Goal: Task Accomplishment & Management: Manage account settings

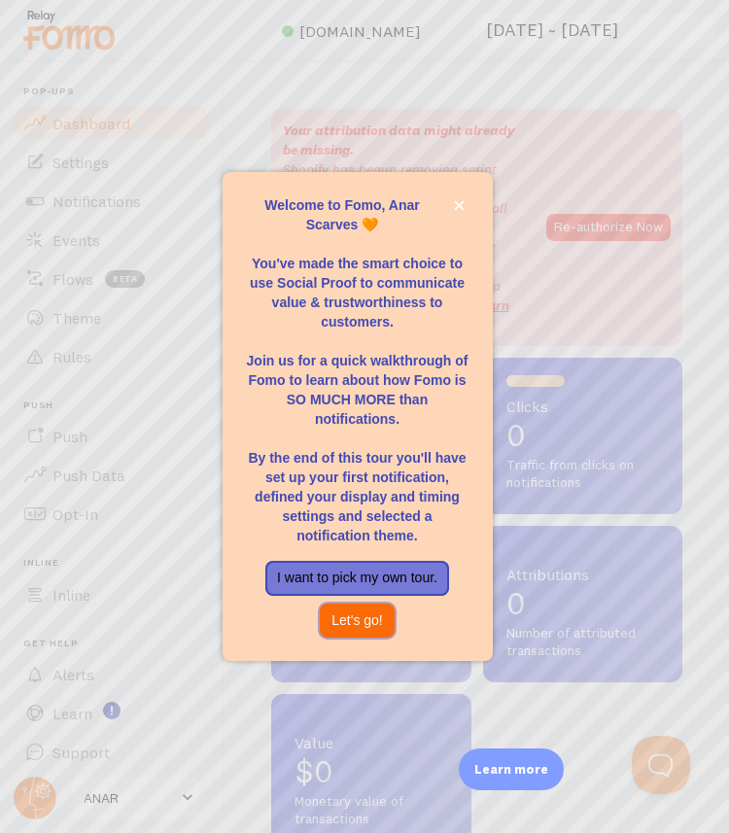
click at [372, 622] on button "Let's go!" at bounding box center [357, 621] width 75 height 35
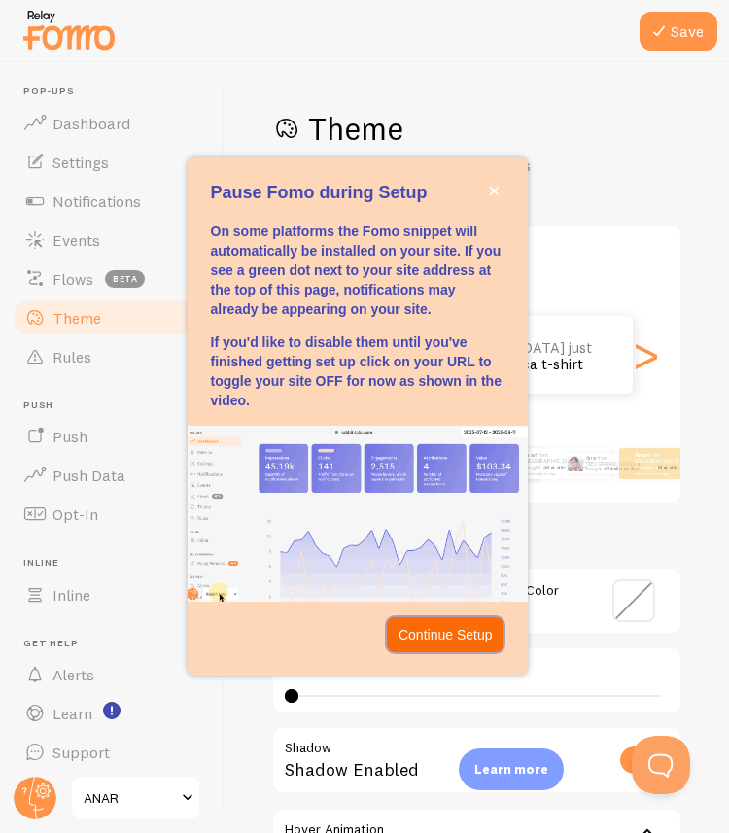
click at [466, 642] on p "Continue Setup" at bounding box center [445, 634] width 94 height 19
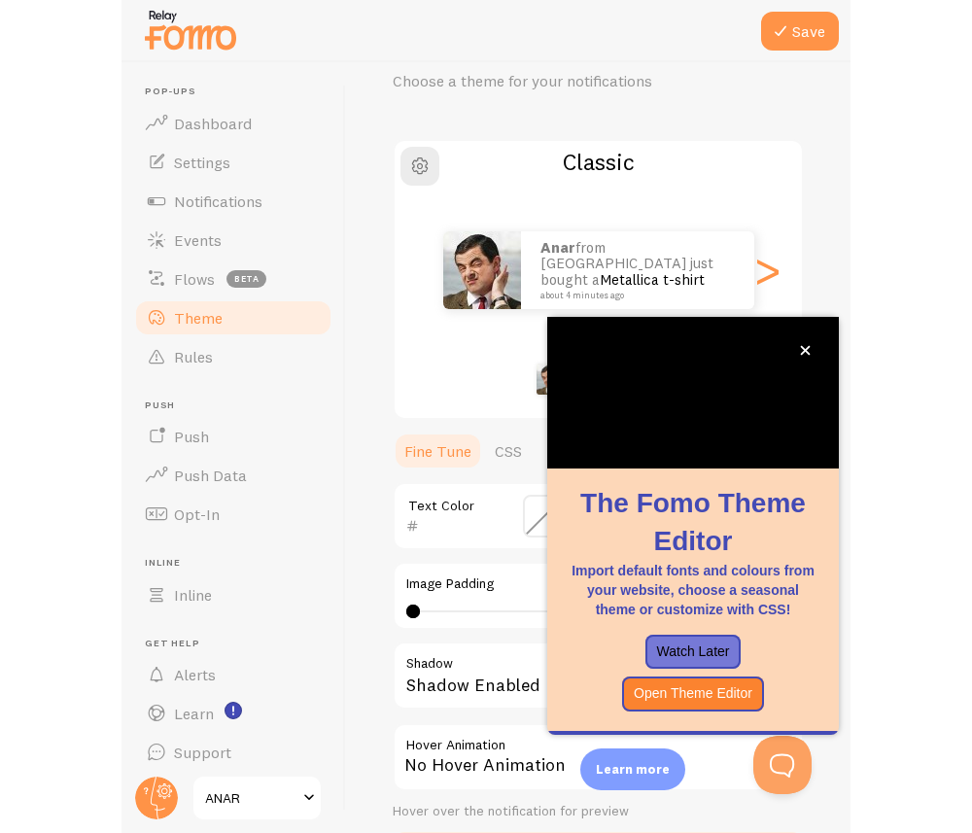
scroll to position [87, 0]
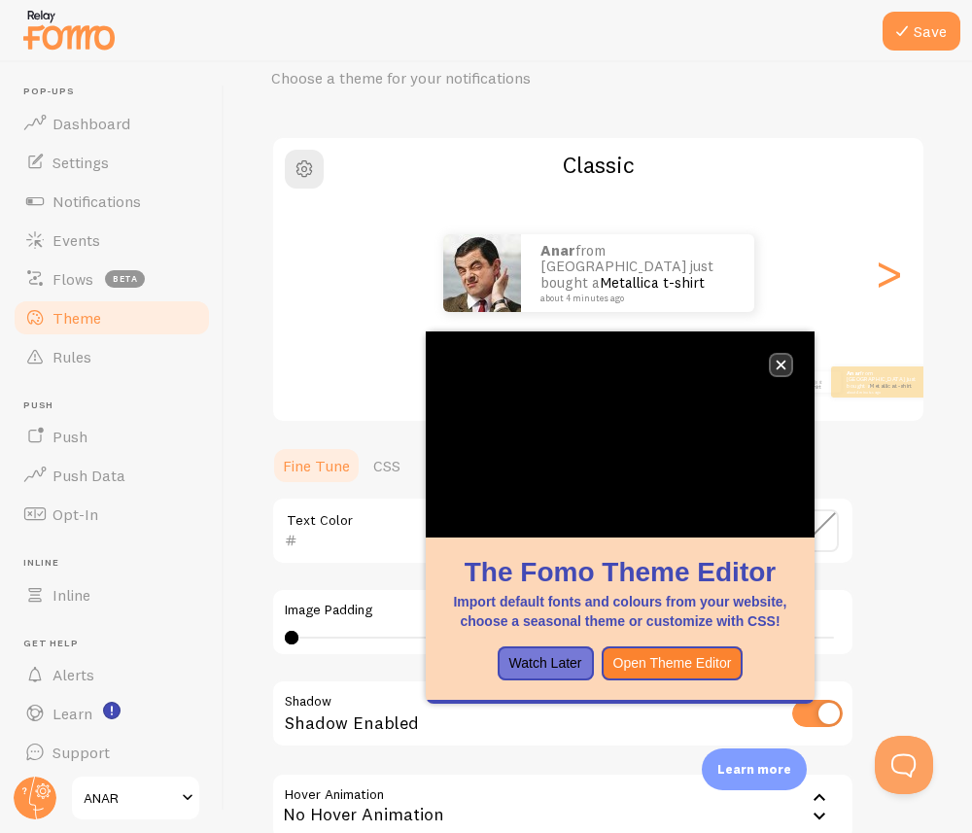
click at [728, 370] on button "close," at bounding box center [781, 365] width 20 height 20
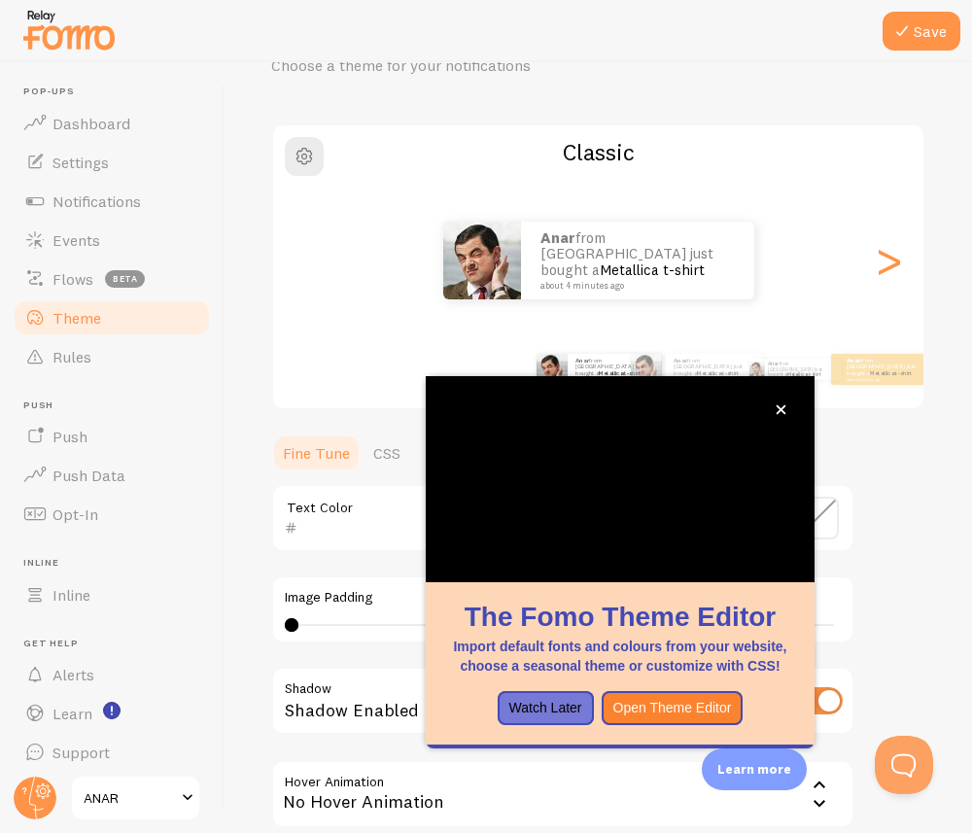
scroll to position [105, 0]
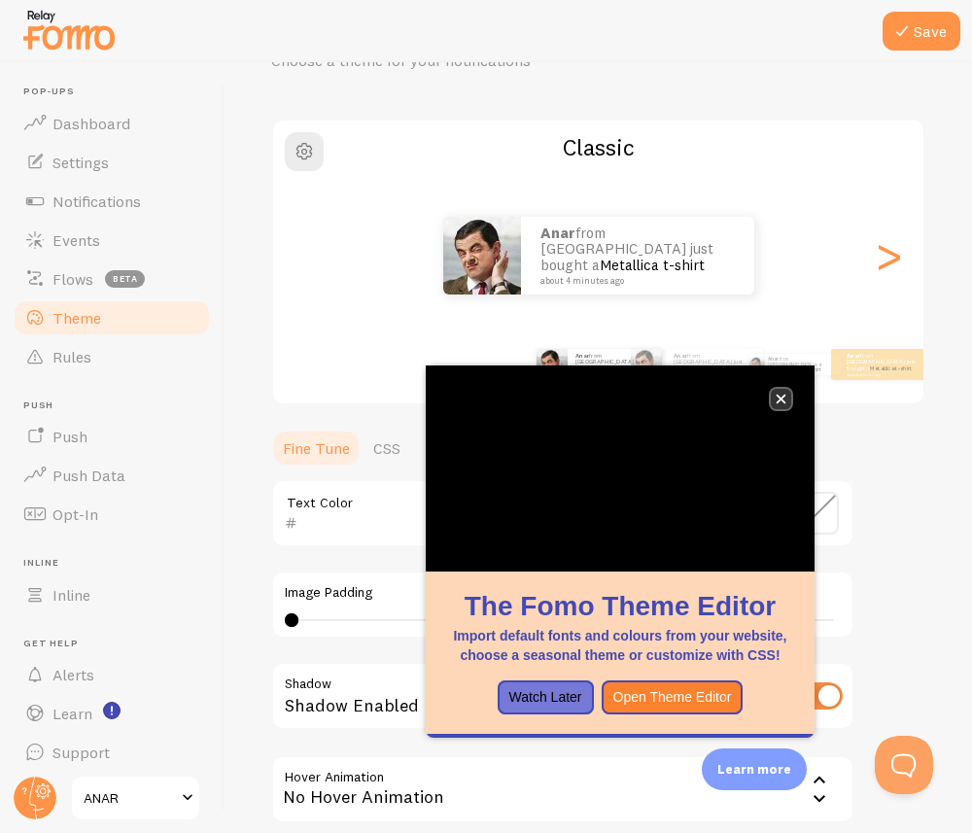
click at [728, 398] on icon "close," at bounding box center [781, 399] width 11 height 11
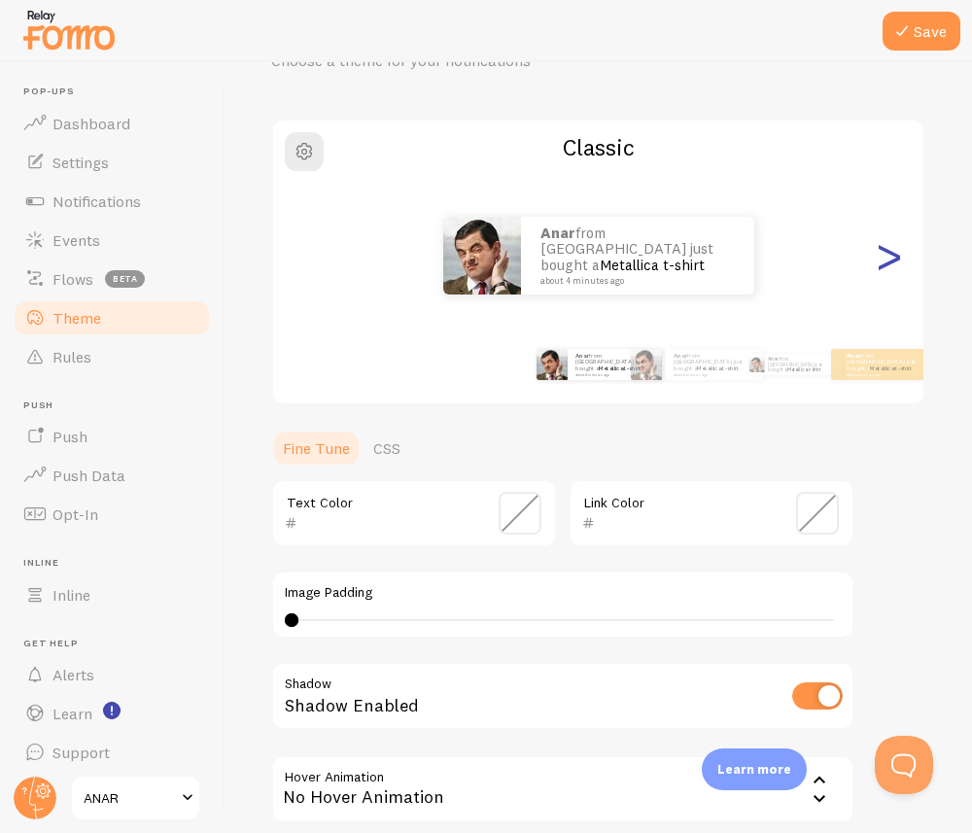
click at [728, 272] on div ">" at bounding box center [888, 256] width 23 height 140
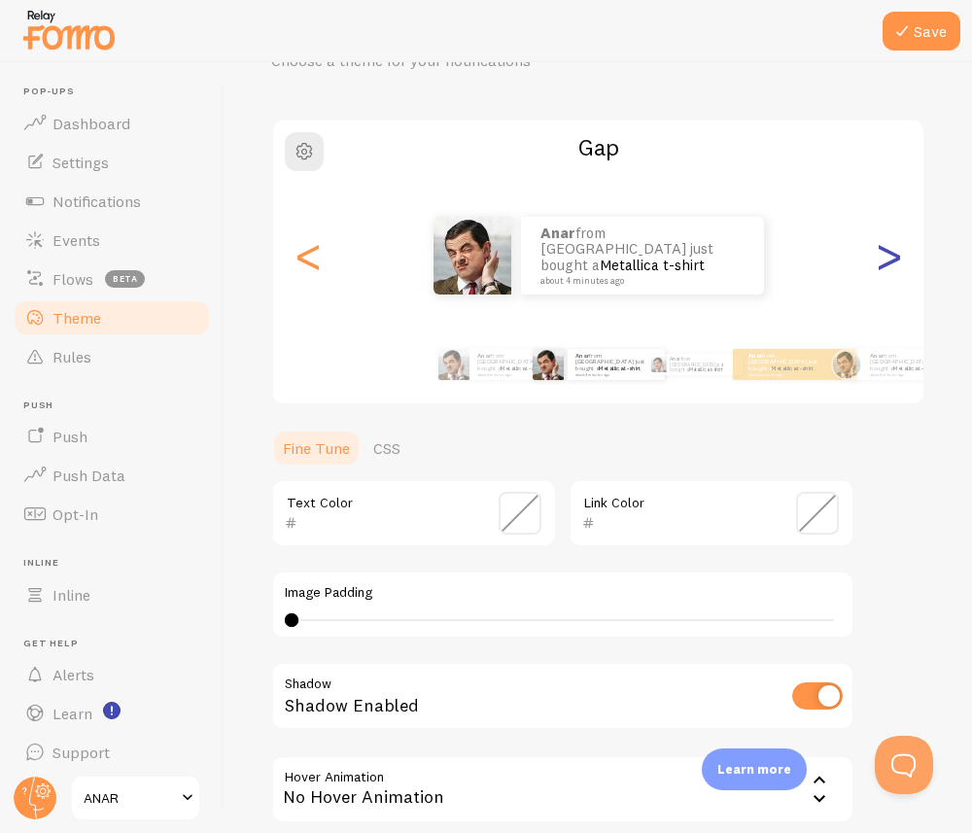
click at [728, 272] on div ">" at bounding box center [888, 256] width 23 height 140
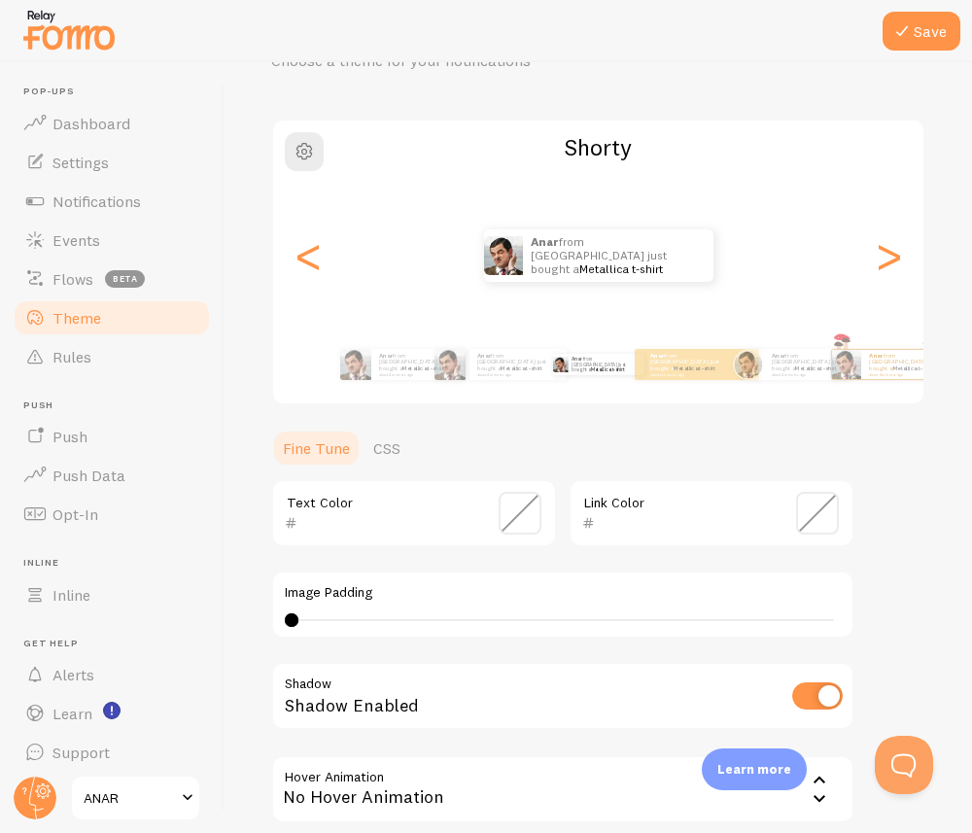
click at [728, 262] on div "Anar from [GEOGRAPHIC_DATA] just bought a Metallica t-shirt about 4 minutes ago" at bounding box center [598, 255] width 650 height 52
click at [728, 262] on div ">" at bounding box center [888, 256] width 23 height 140
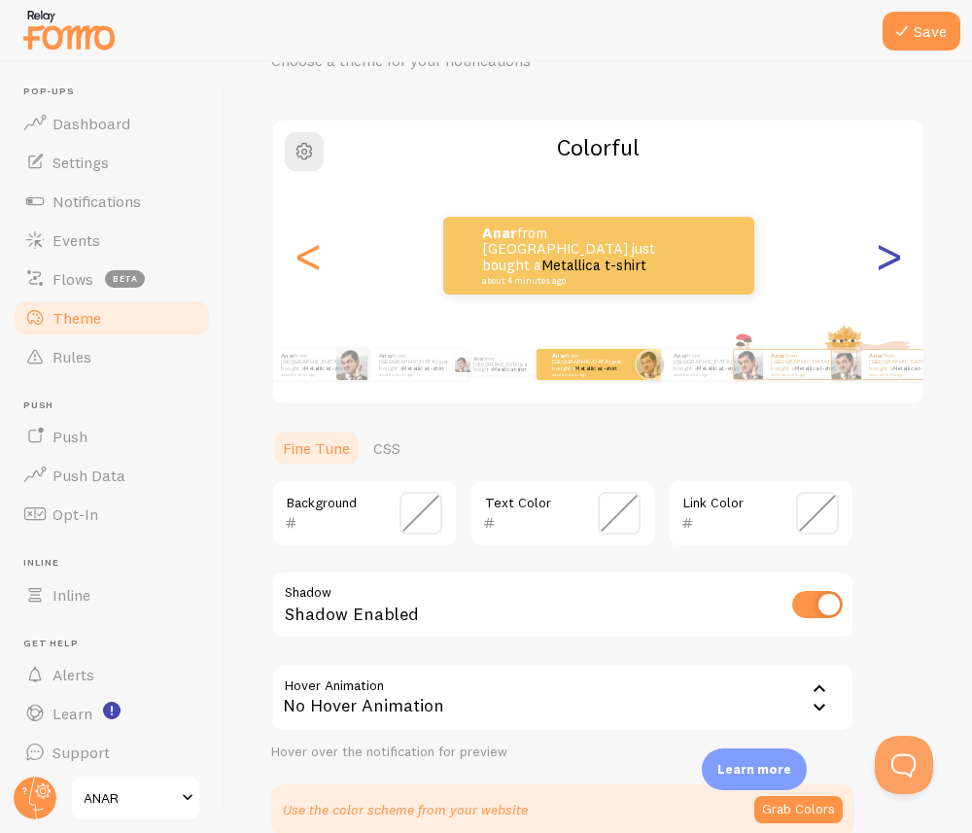
click at [728, 262] on div ">" at bounding box center [888, 256] width 23 height 140
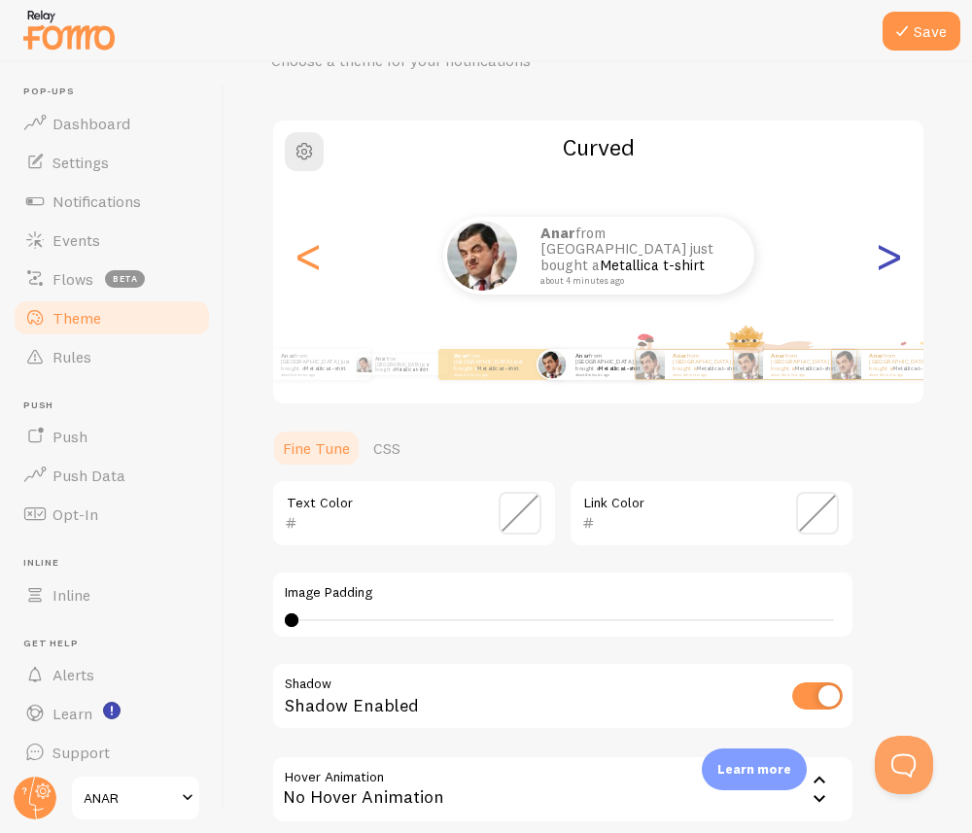
click at [728, 262] on div ">" at bounding box center [888, 256] width 23 height 140
type input "0"
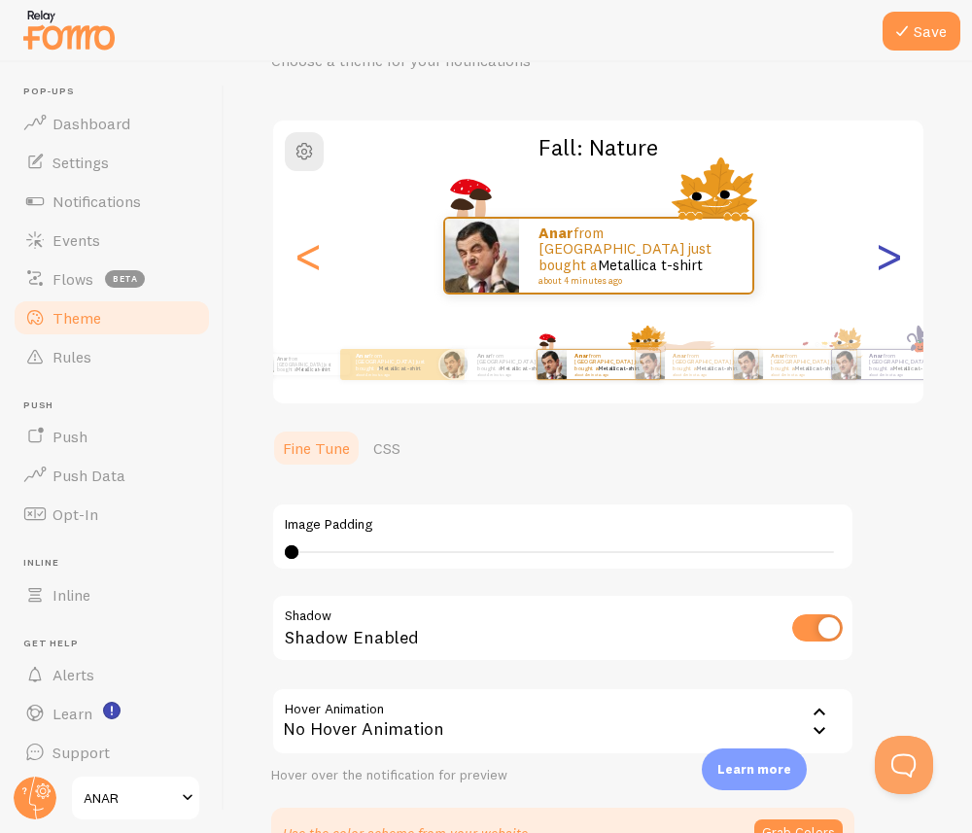
click at [728, 262] on div ">" at bounding box center [888, 256] width 23 height 140
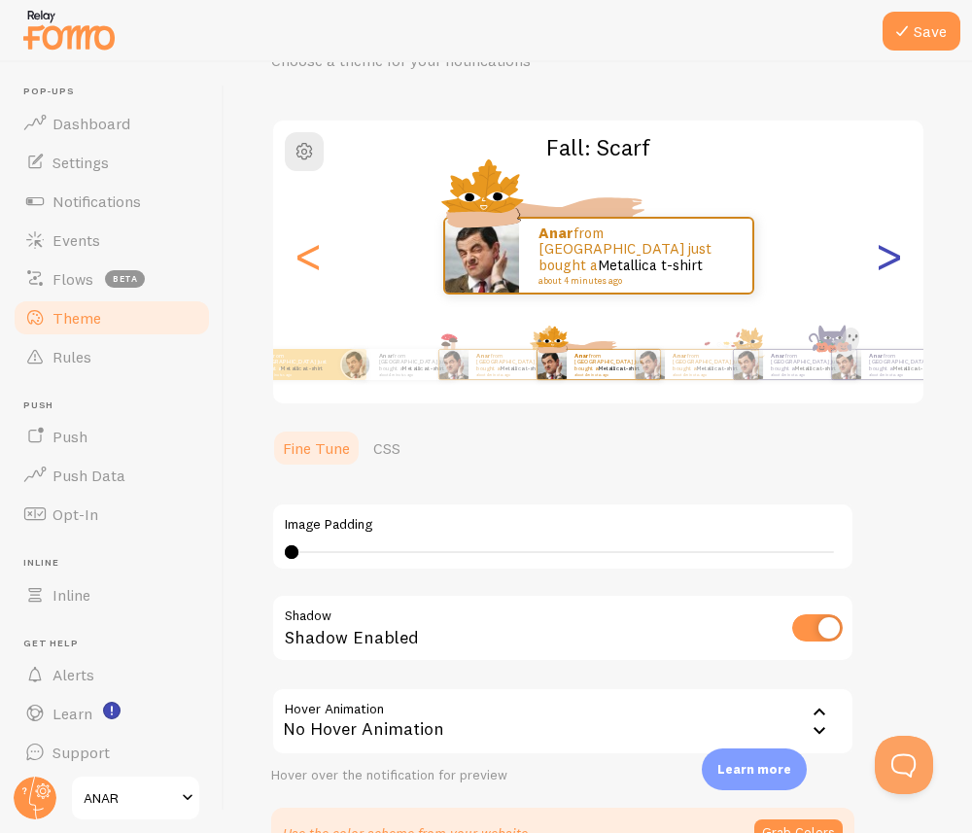
click at [728, 262] on div ">" at bounding box center [888, 256] width 23 height 140
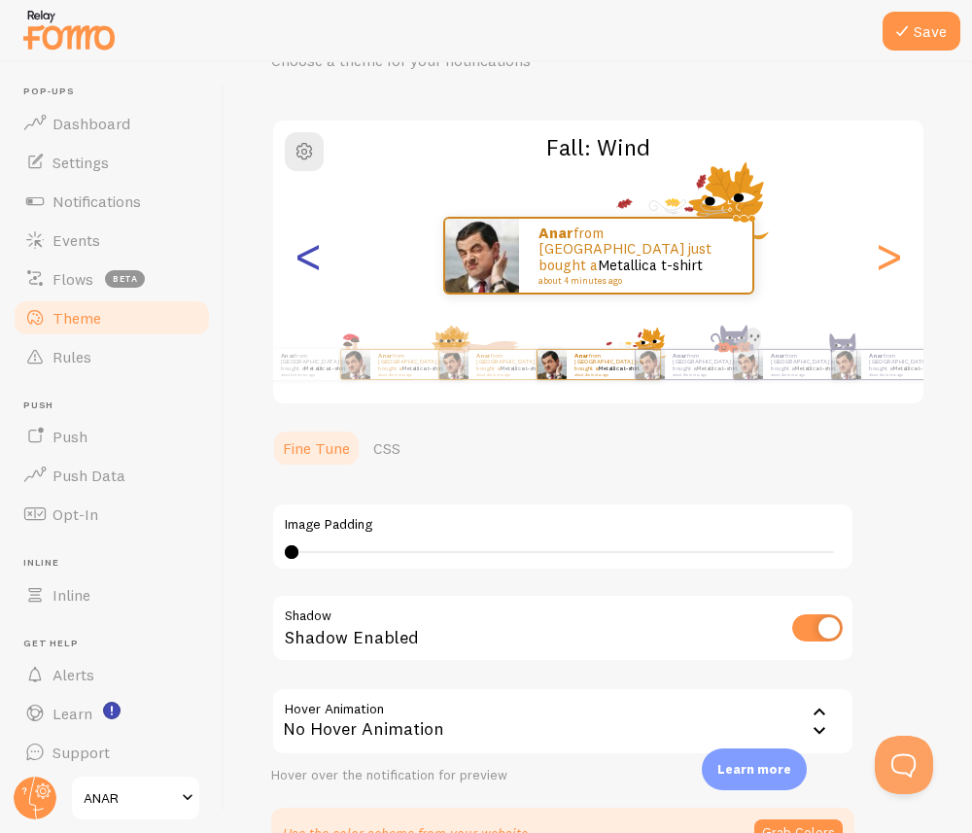
click at [311, 264] on div "<" at bounding box center [307, 256] width 23 height 140
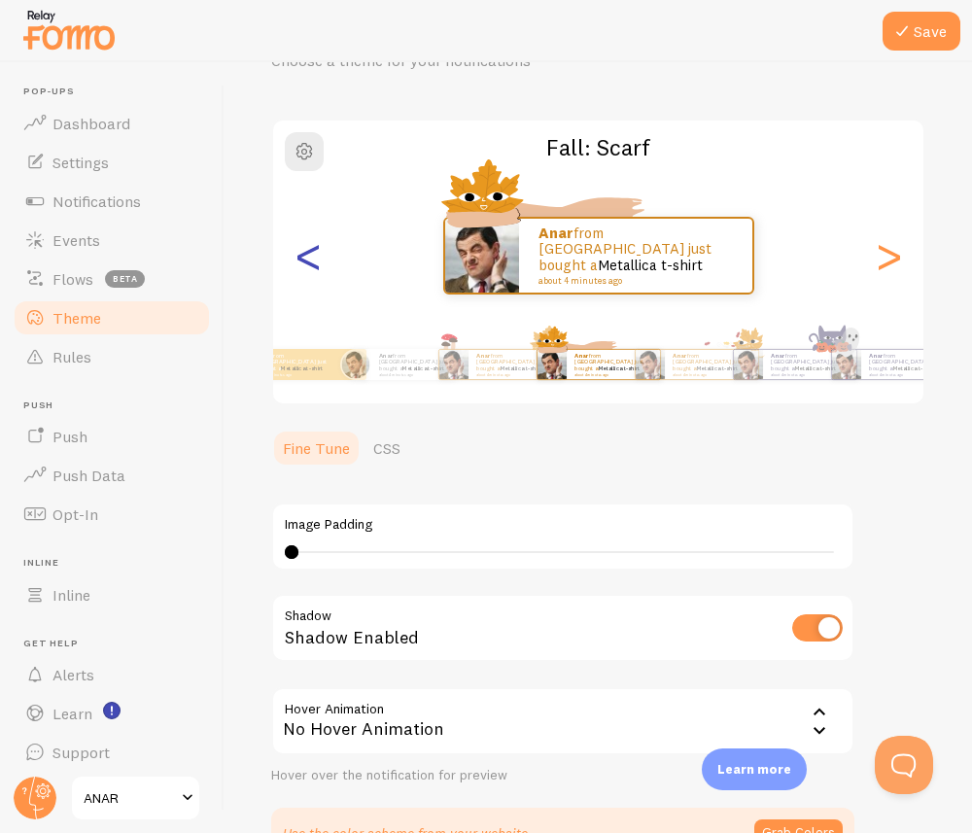
click at [311, 264] on div "<" at bounding box center [307, 256] width 23 height 140
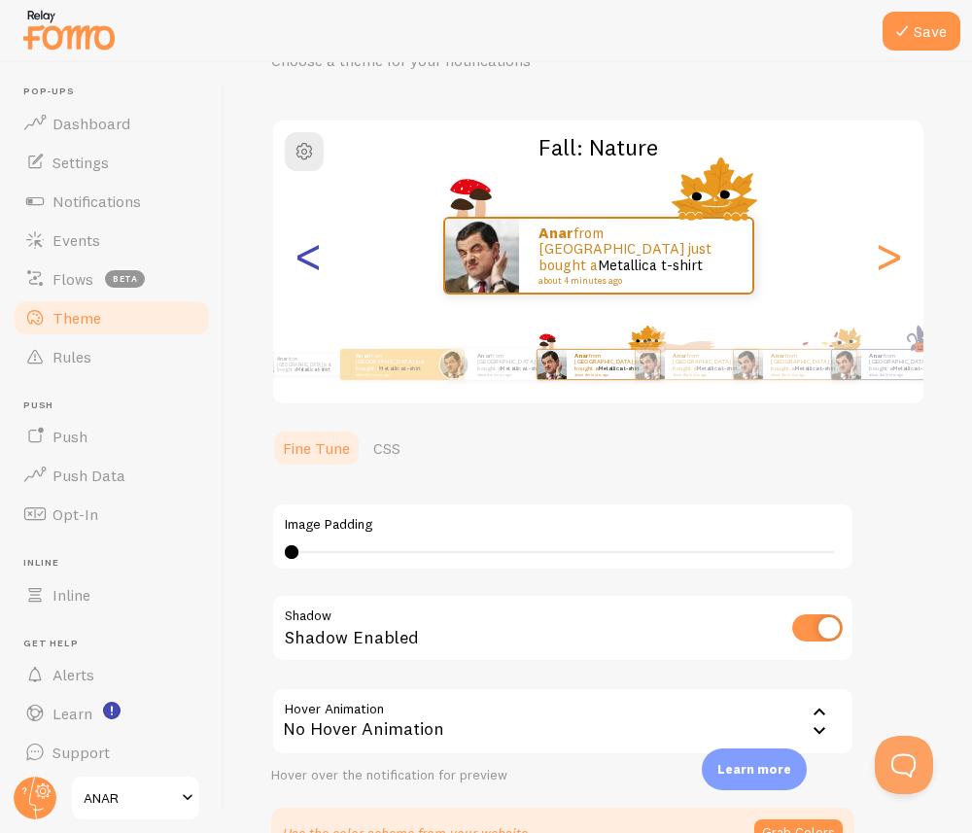
click at [311, 264] on div "<" at bounding box center [307, 256] width 23 height 140
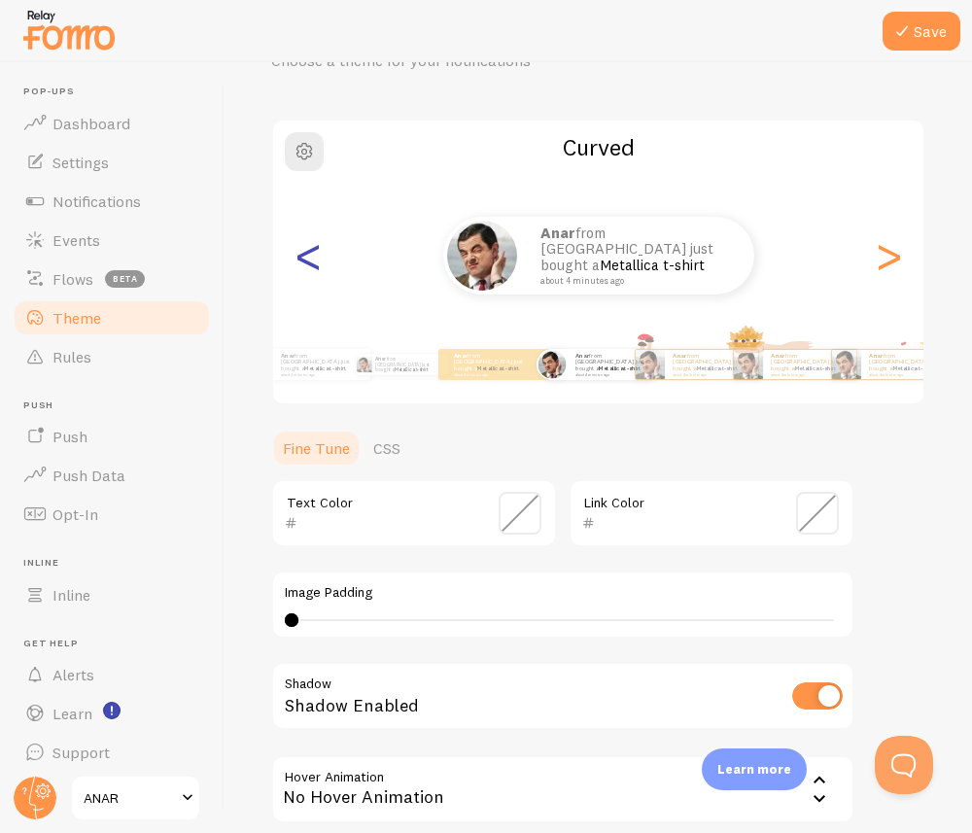
click at [311, 264] on div "<" at bounding box center [307, 256] width 23 height 140
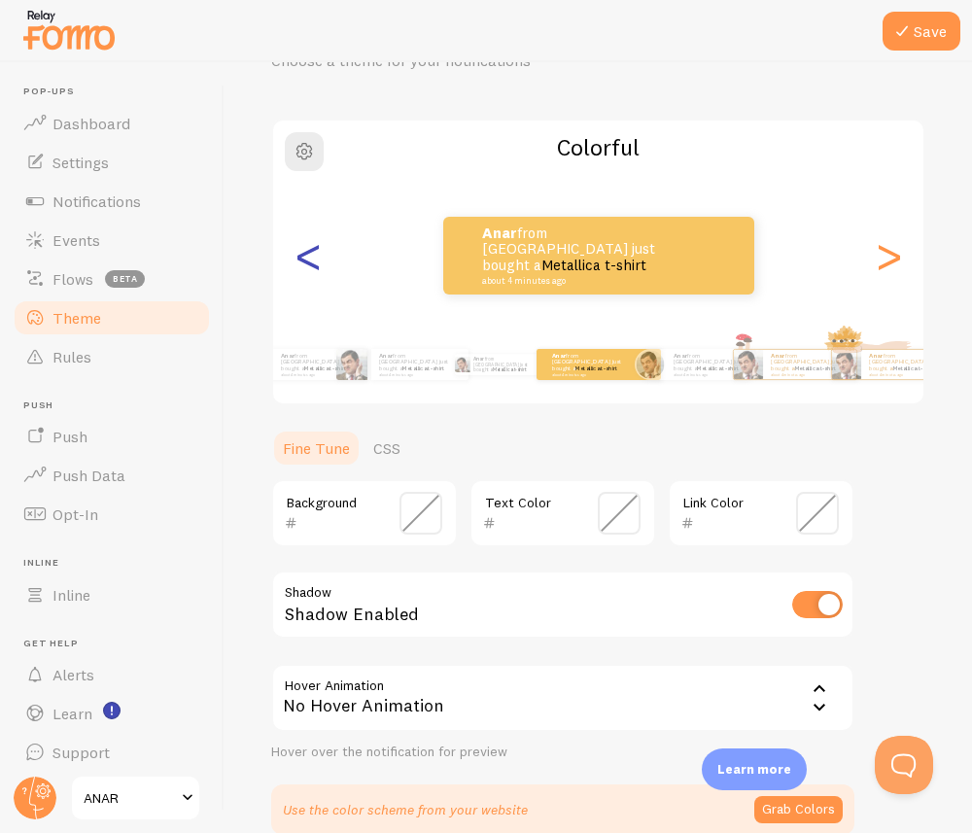
click at [311, 264] on div "<" at bounding box center [307, 256] width 23 height 140
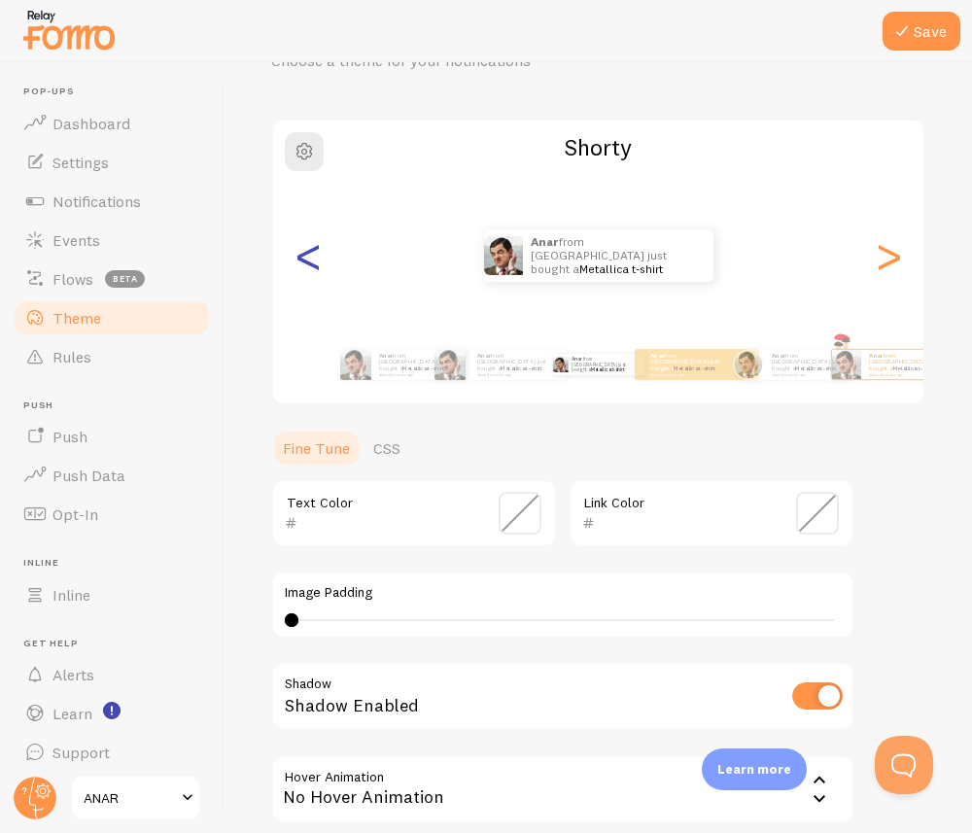
click at [311, 264] on div "<" at bounding box center [307, 256] width 23 height 140
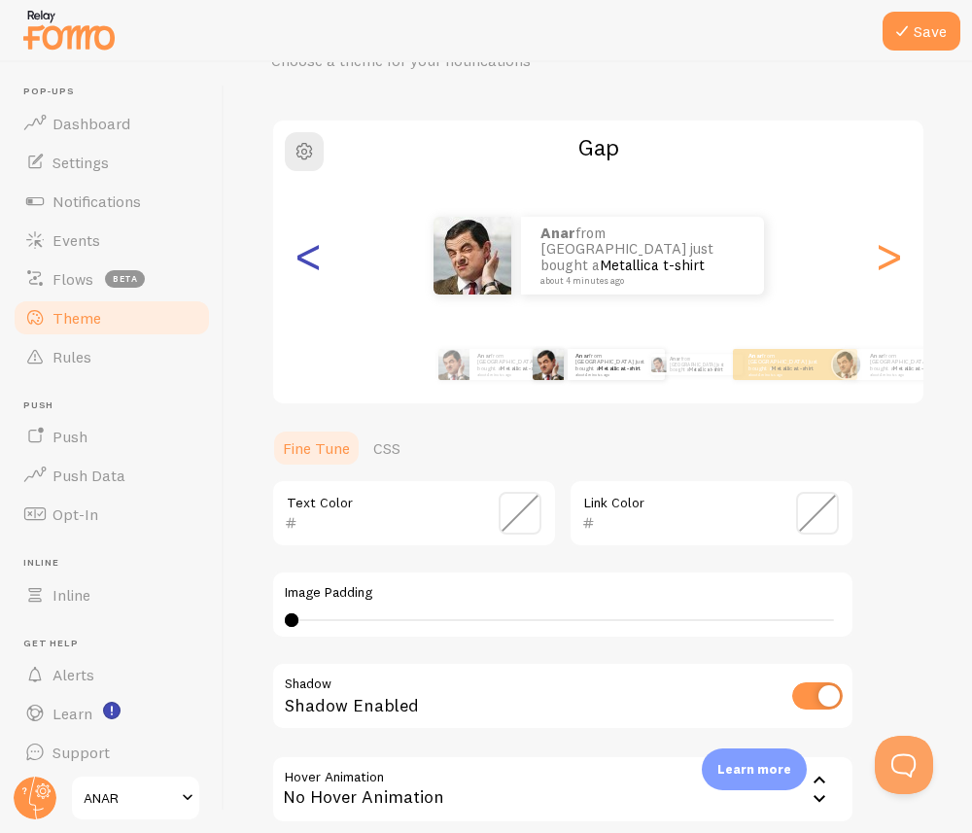
click at [311, 264] on div "<" at bounding box center [307, 256] width 23 height 140
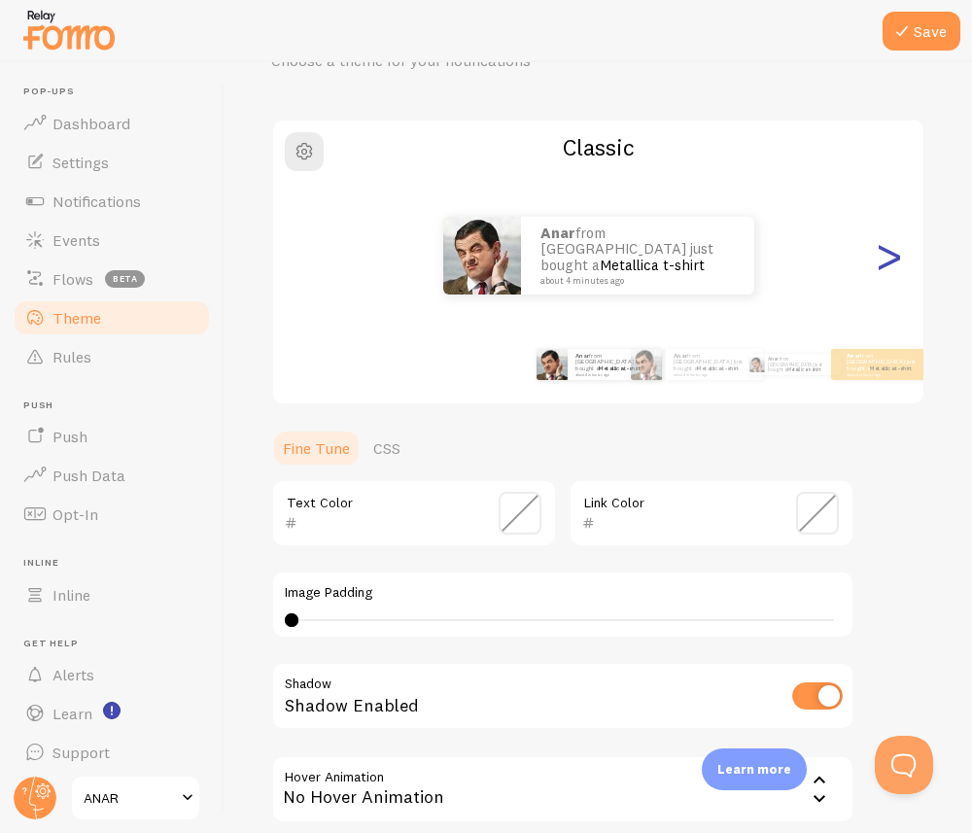
click at [728, 267] on div ">" at bounding box center [888, 256] width 23 height 140
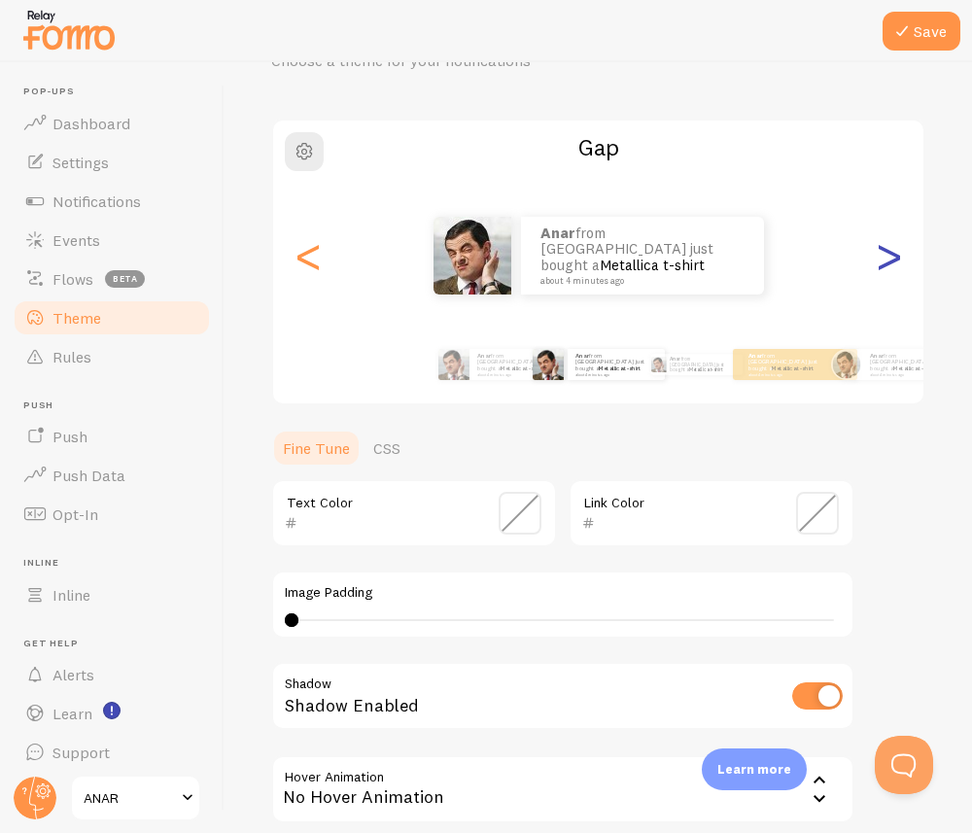
click at [728, 267] on div ">" at bounding box center [888, 256] width 23 height 140
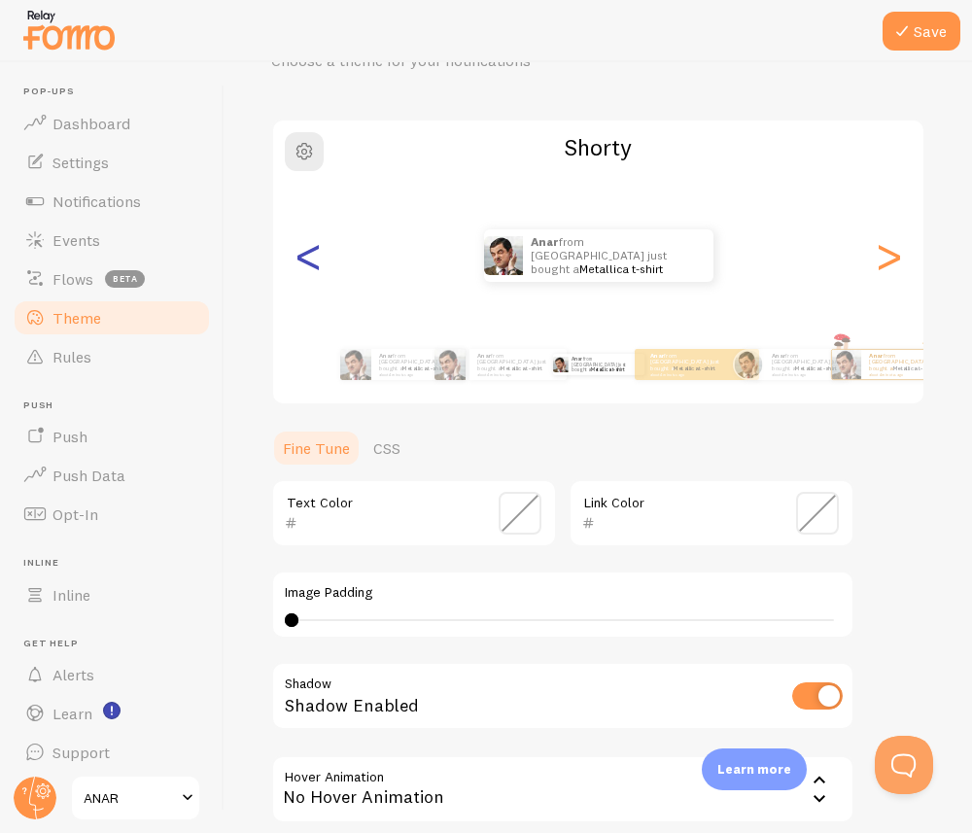
click at [299, 253] on div "<" at bounding box center [307, 256] width 23 height 140
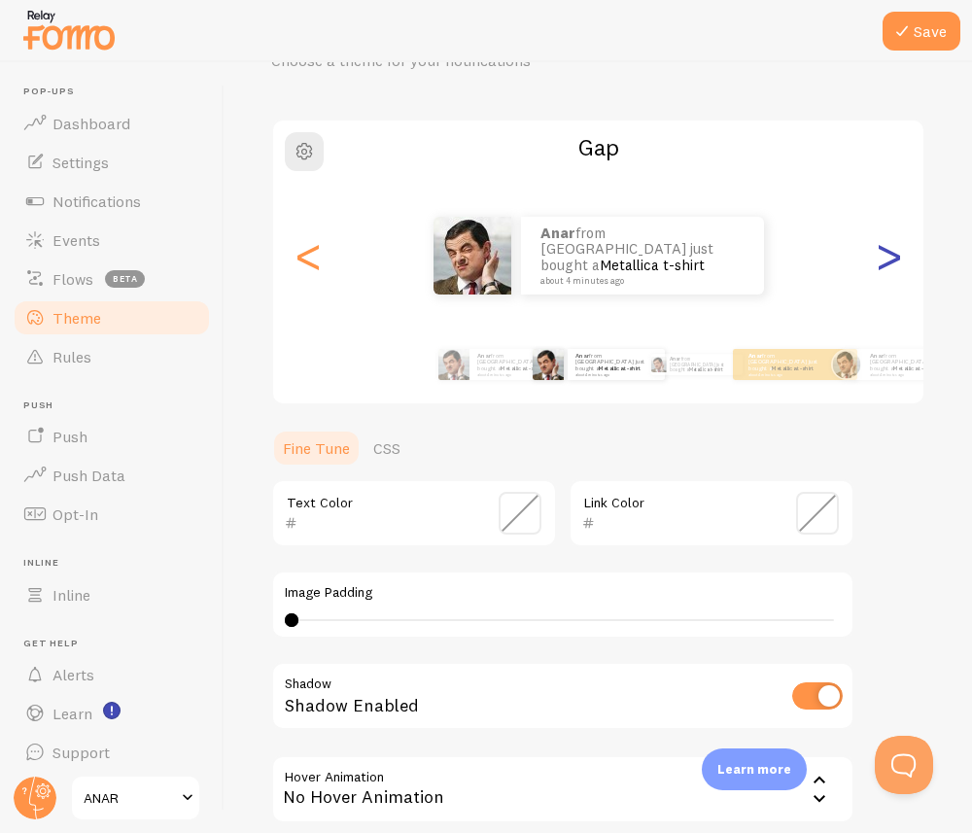
click at [728, 253] on div ">" at bounding box center [888, 256] width 23 height 140
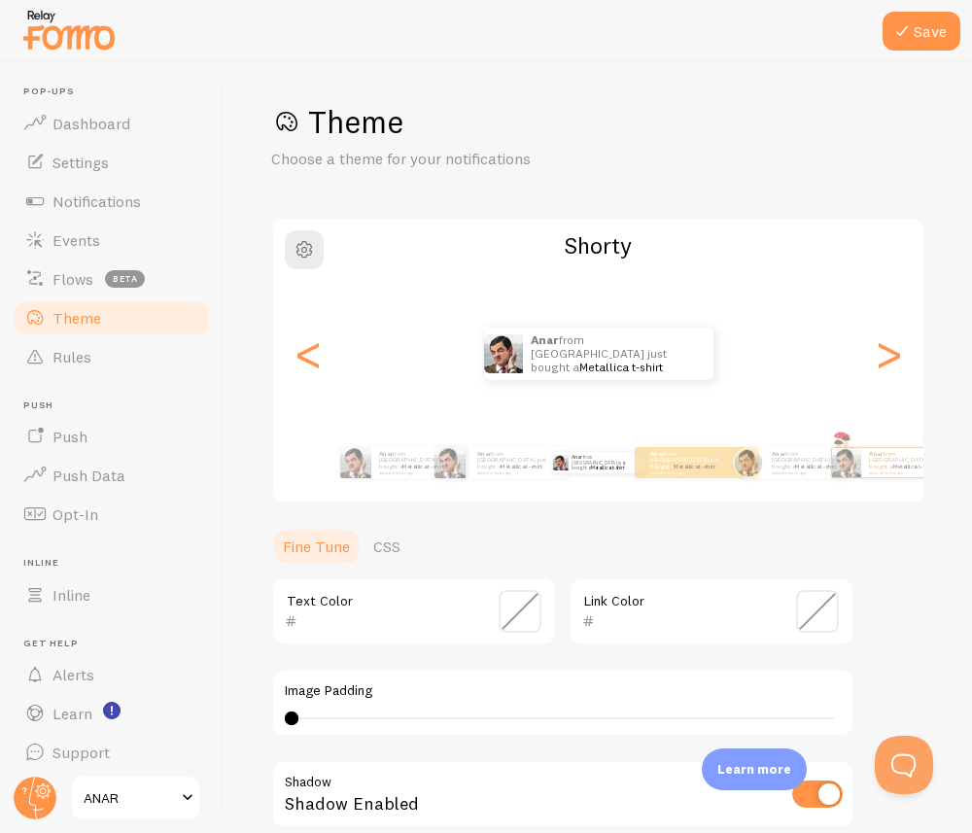
scroll to position [0, 0]
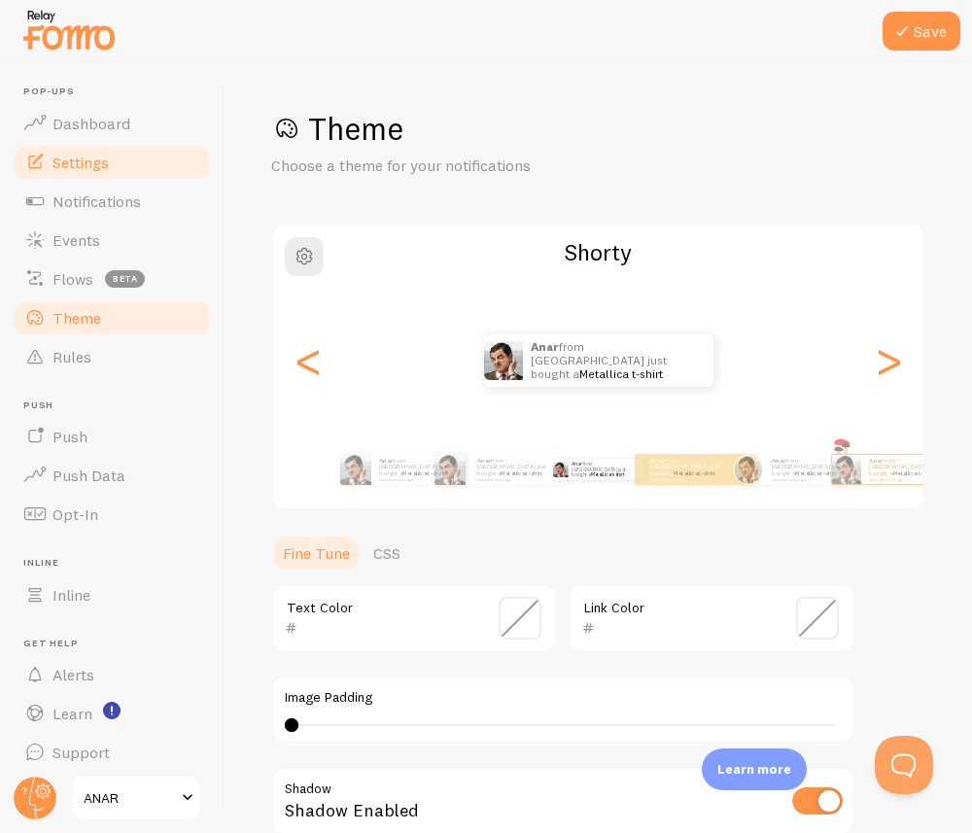
click at [62, 155] on span "Settings" at bounding box center [80, 162] width 56 height 19
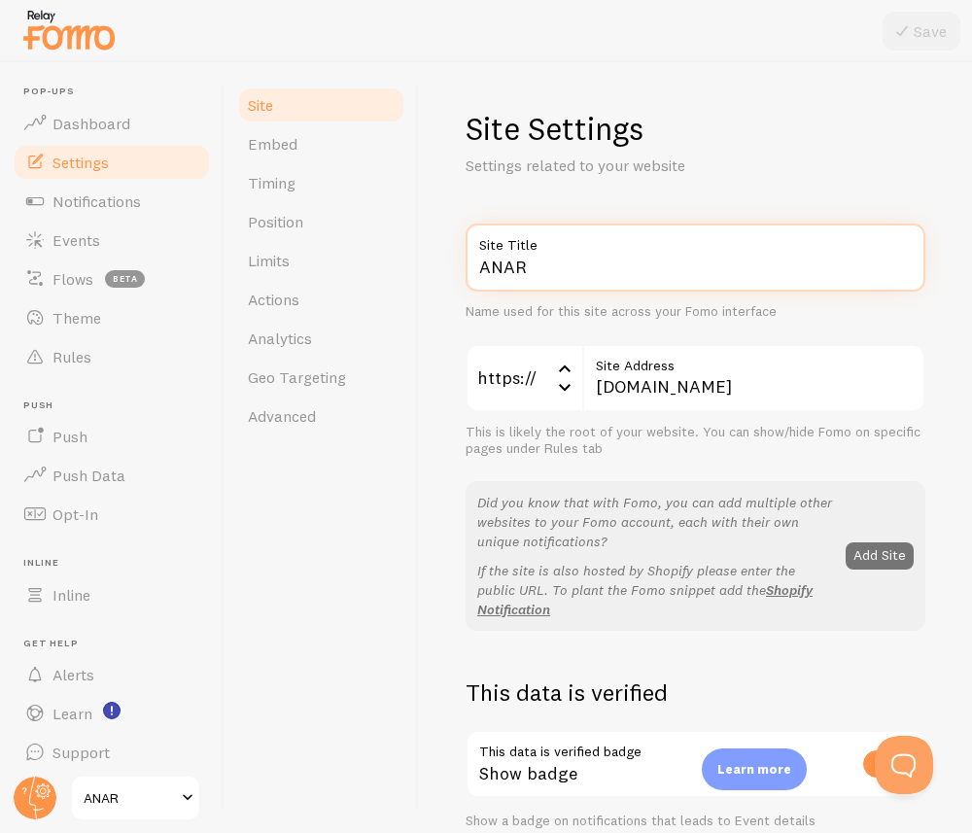
click at [528, 270] on input "ANAR" at bounding box center [696, 258] width 460 height 68
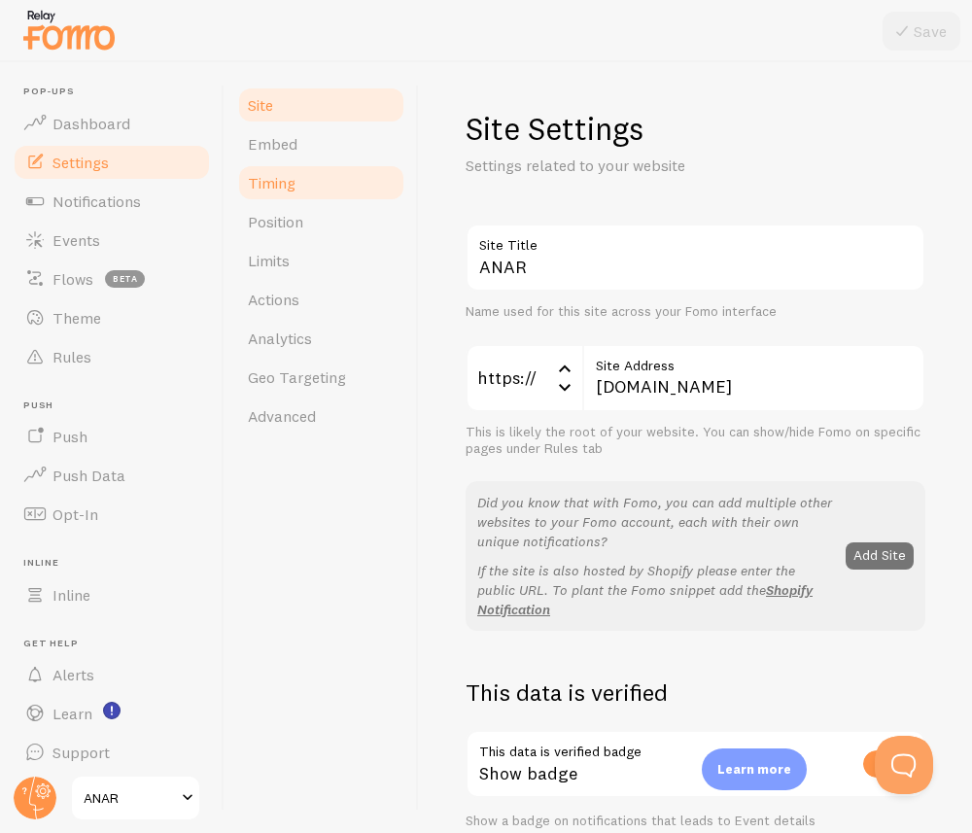
click at [298, 175] on link "Timing" at bounding box center [321, 182] width 170 height 39
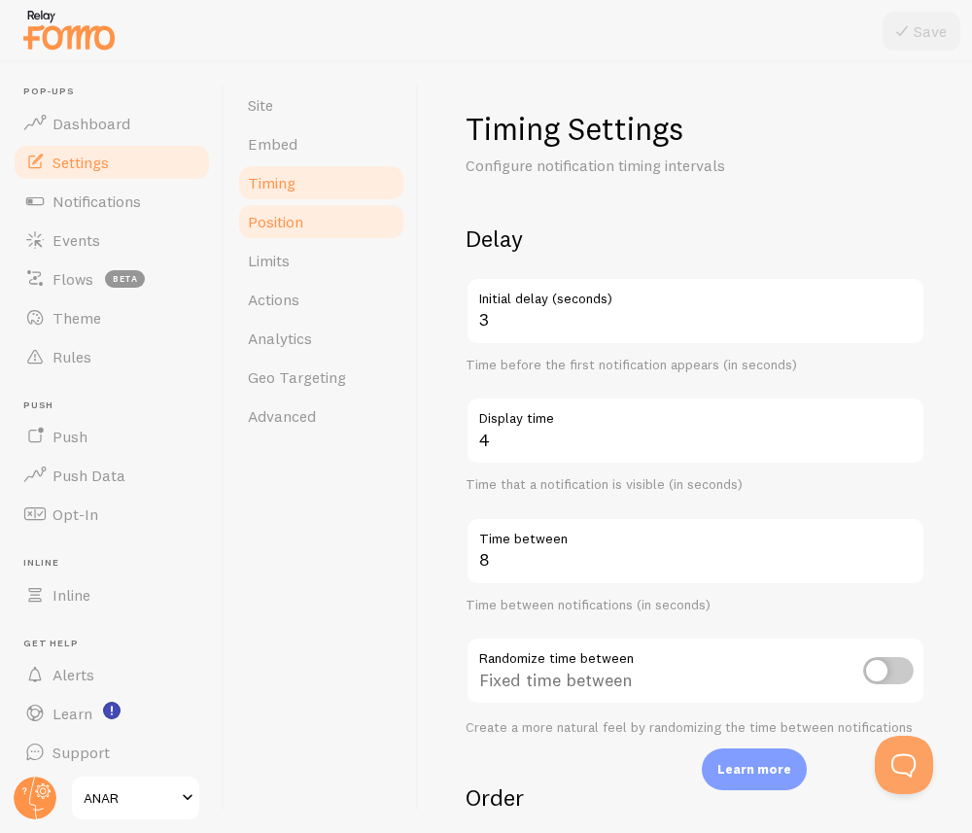
click at [294, 222] on span "Position" at bounding box center [275, 221] width 55 height 19
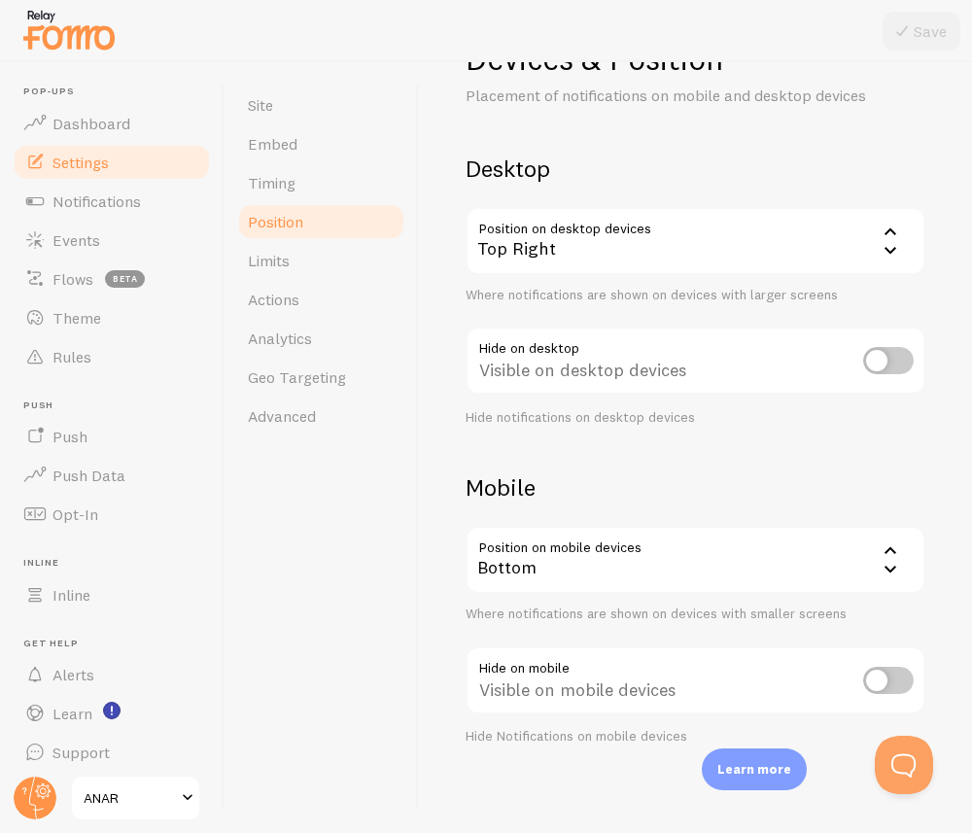
scroll to position [75, 0]
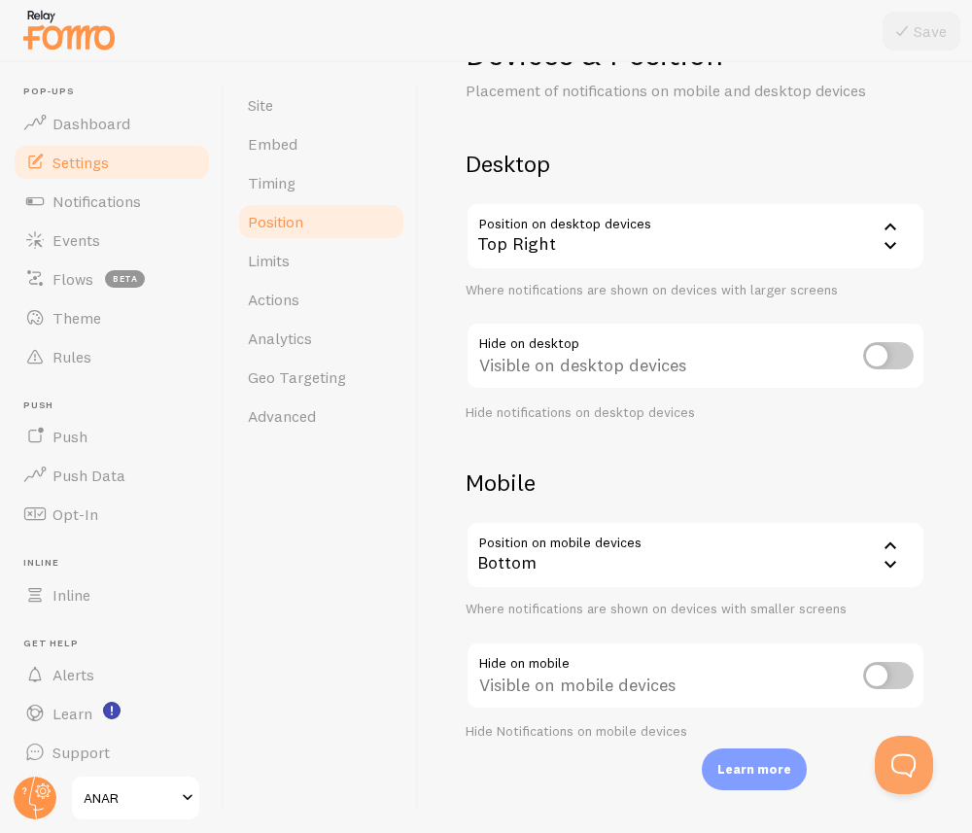
click at [607, 543] on div "Bottom" at bounding box center [696, 555] width 460 height 68
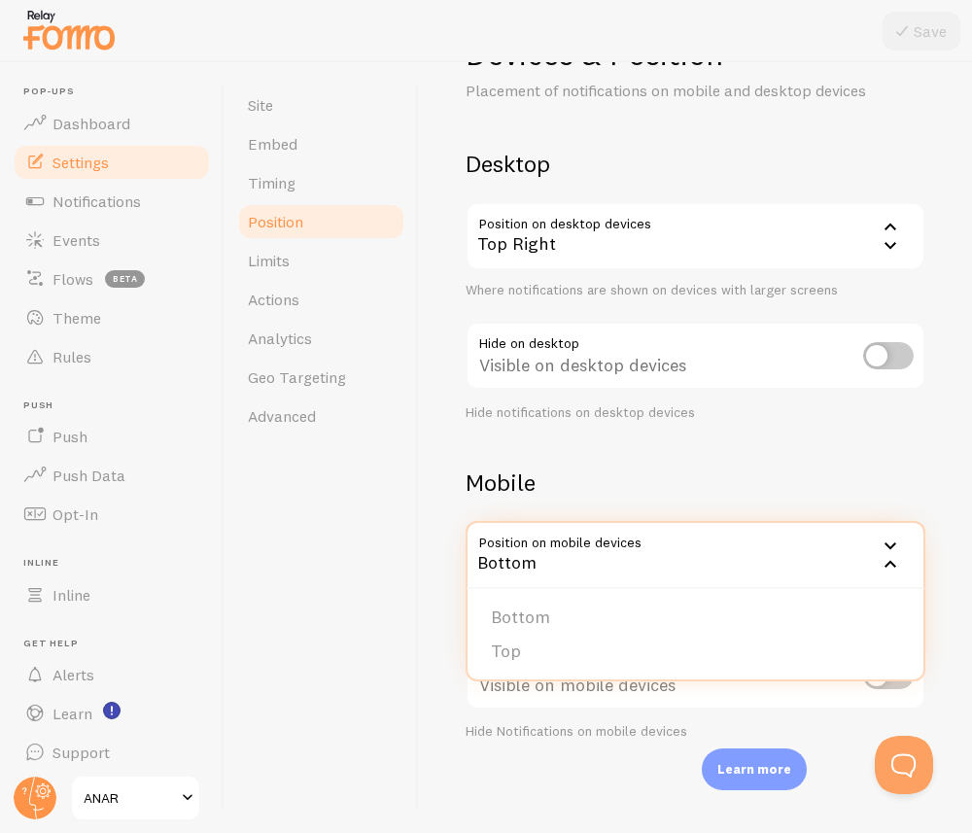
click at [676, 502] on div "Mobile Position on mobile devices bottom Bottom Bottom Top Where notifications …" at bounding box center [696, 603] width 460 height 272
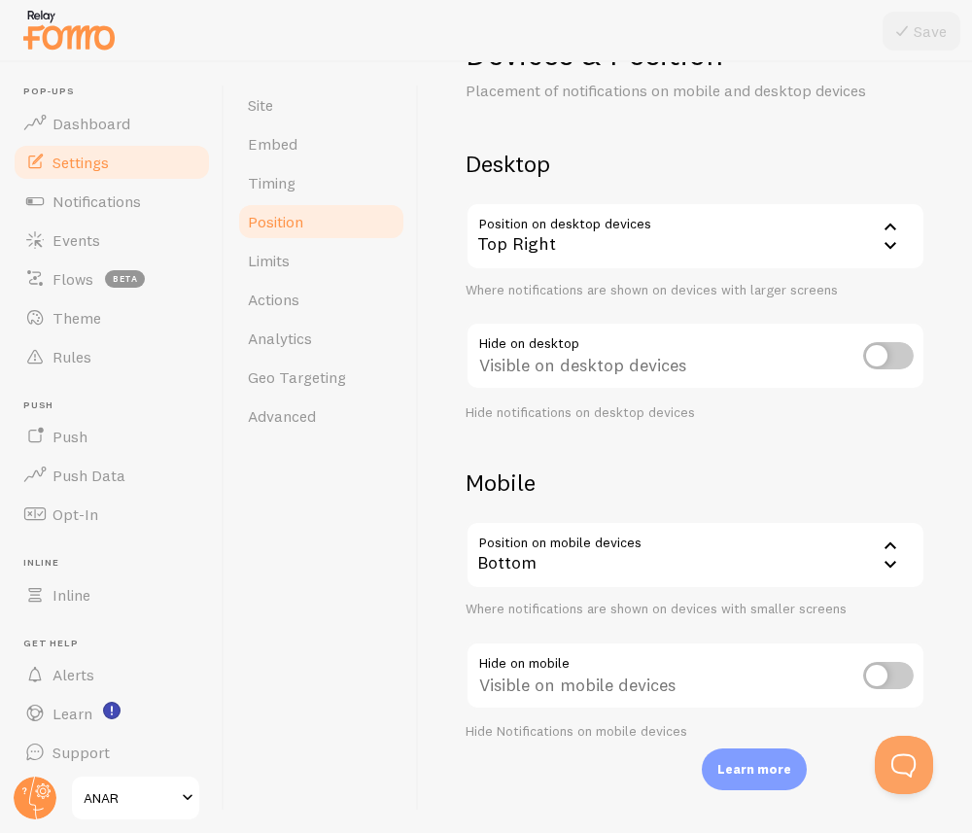
click at [728, 685] on input "checkbox" at bounding box center [888, 675] width 51 height 27
checkbox input "false"
click at [255, 261] on span "Limits" at bounding box center [269, 260] width 42 height 19
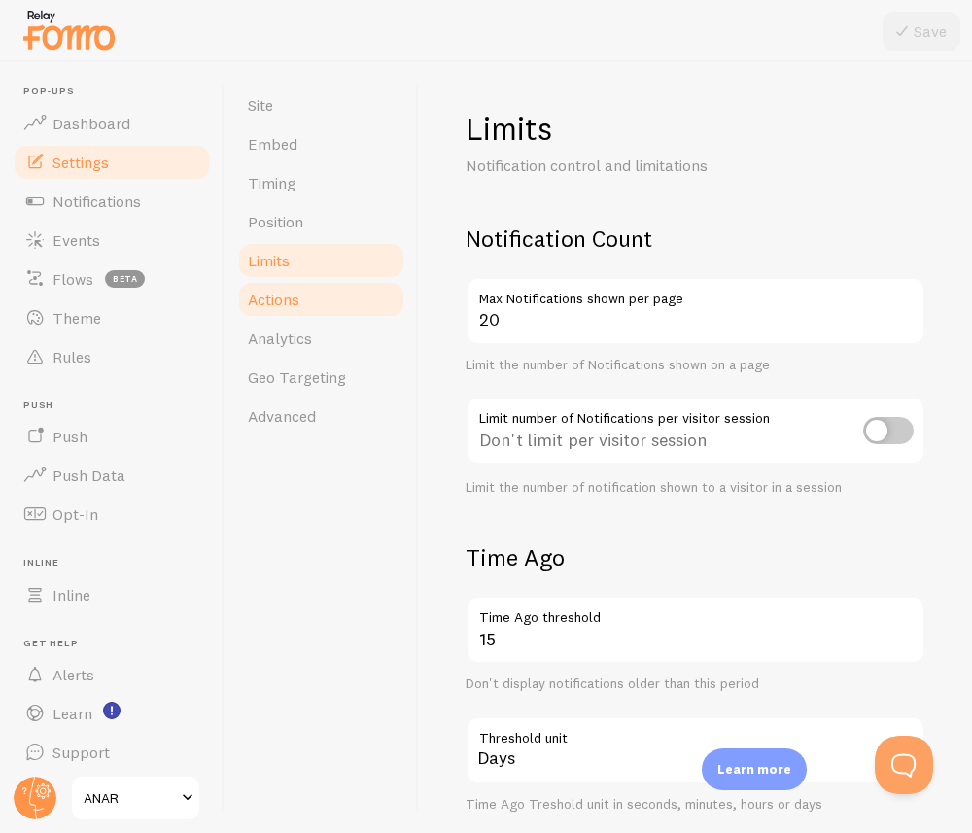
click at [256, 314] on link "Actions" at bounding box center [321, 299] width 170 height 39
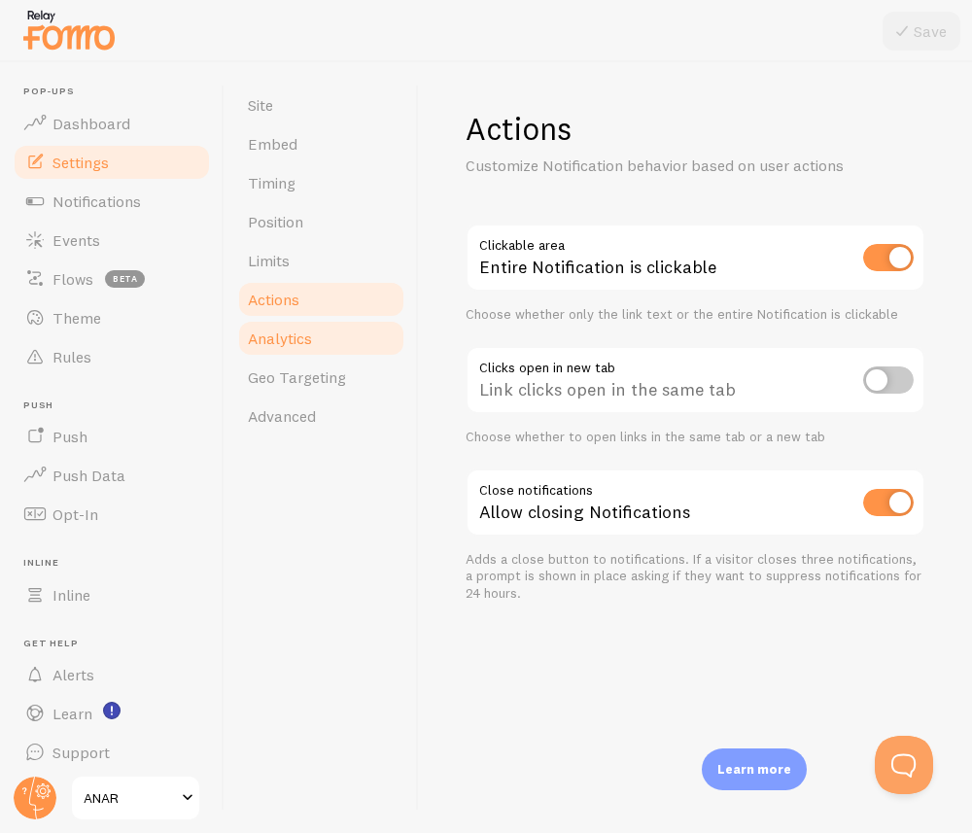
click at [271, 345] on span "Analytics" at bounding box center [280, 337] width 64 height 19
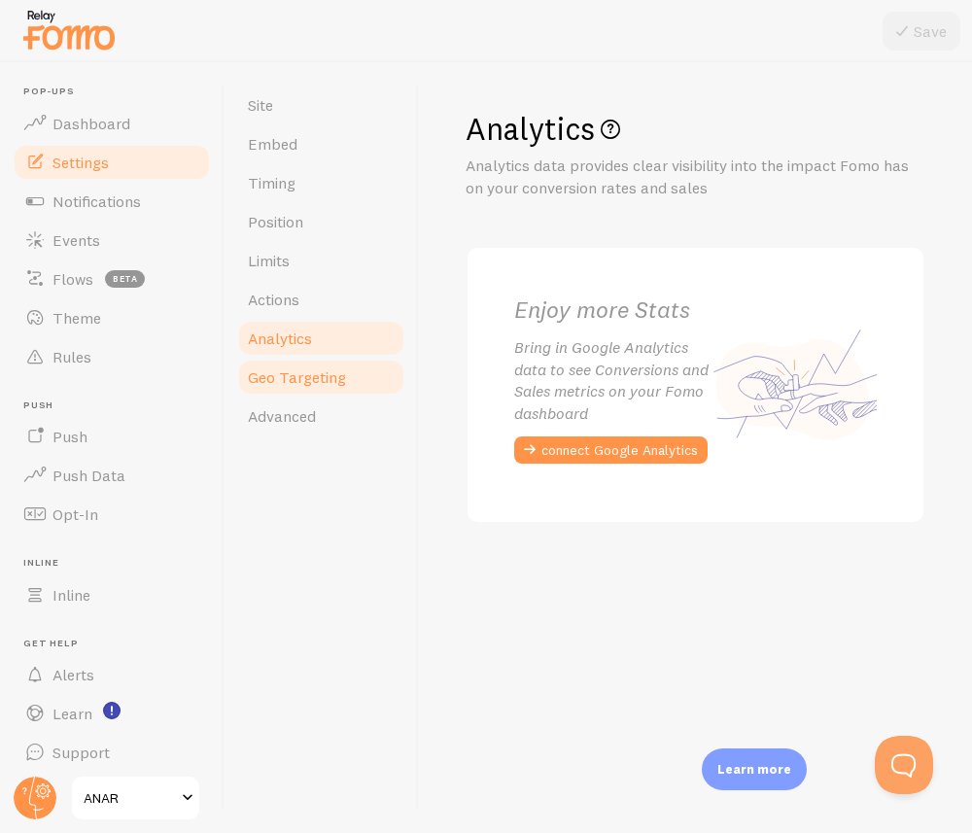
click at [287, 377] on span "Geo Targeting" at bounding box center [297, 376] width 98 height 19
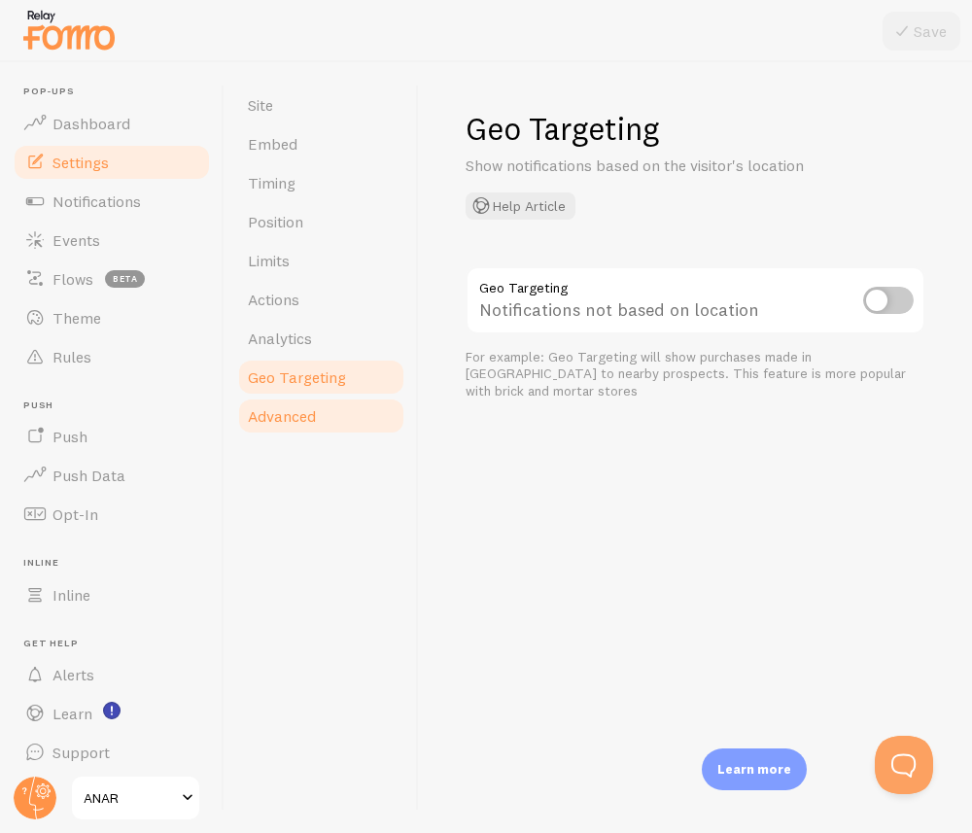
click at [281, 401] on link "Advanced" at bounding box center [321, 416] width 170 height 39
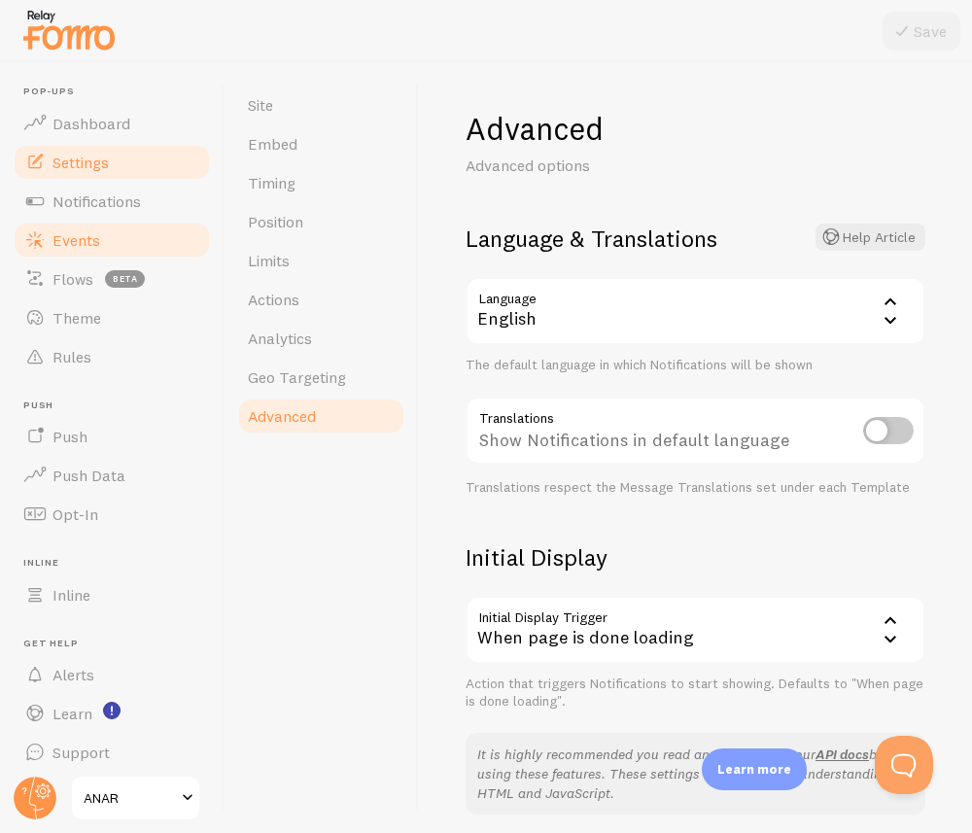
click at [108, 229] on link "Events" at bounding box center [112, 240] width 200 height 39
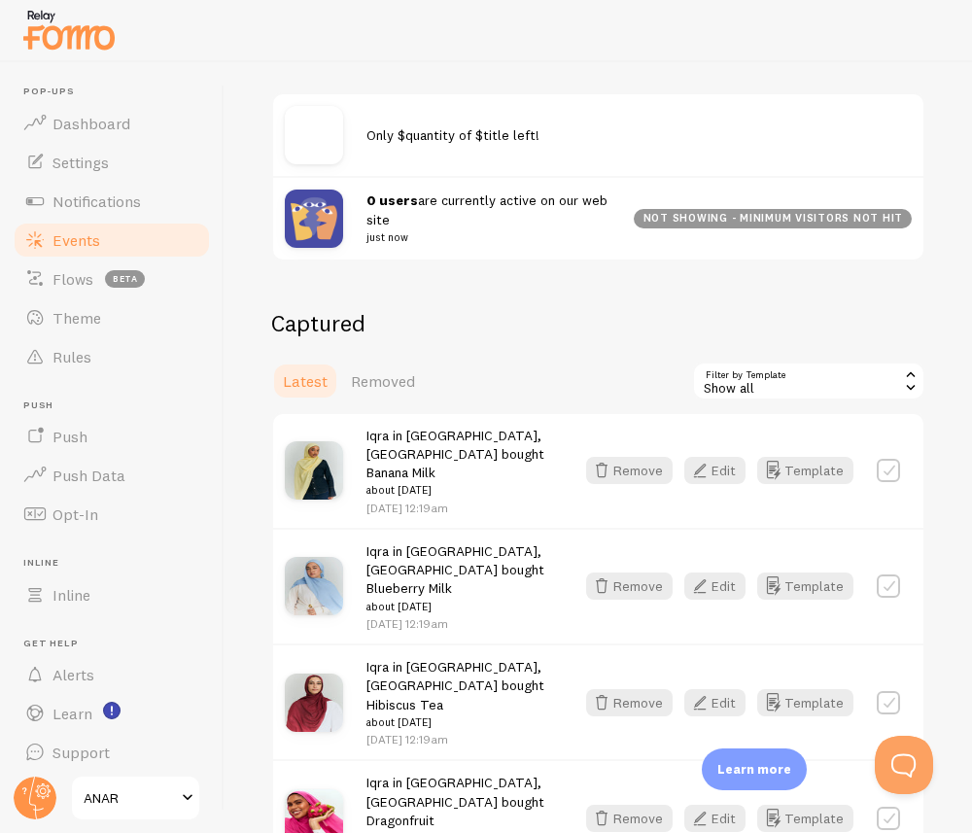
scroll to position [275, 0]
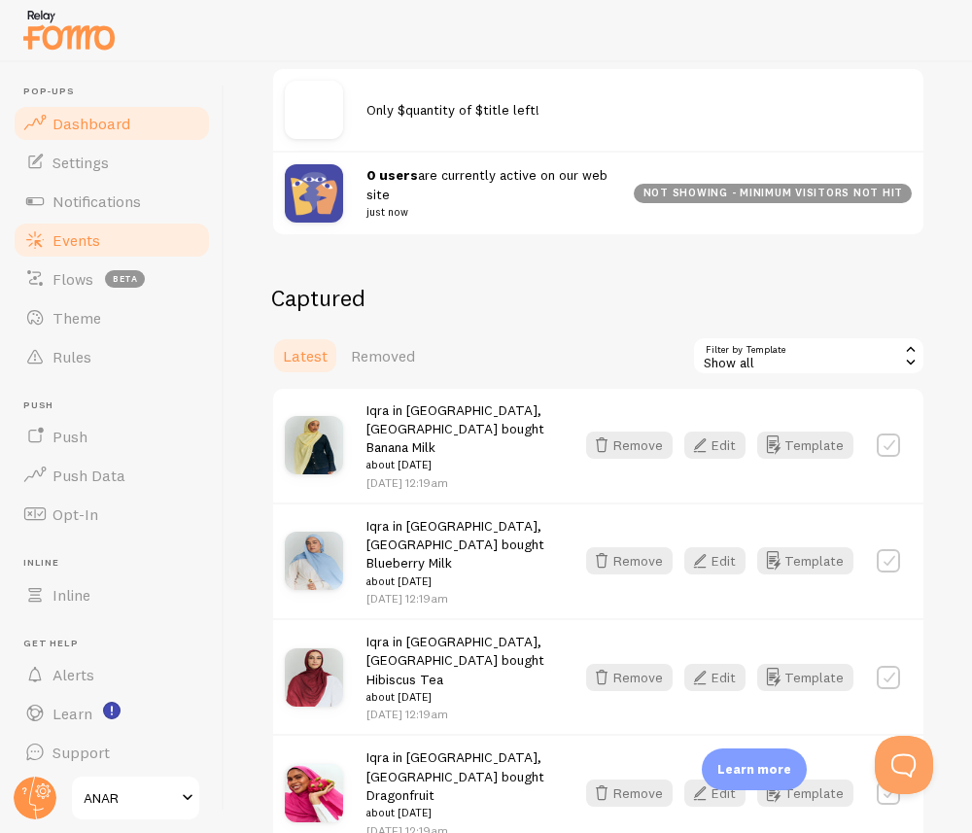
click at [95, 114] on span "Dashboard" at bounding box center [91, 123] width 78 height 19
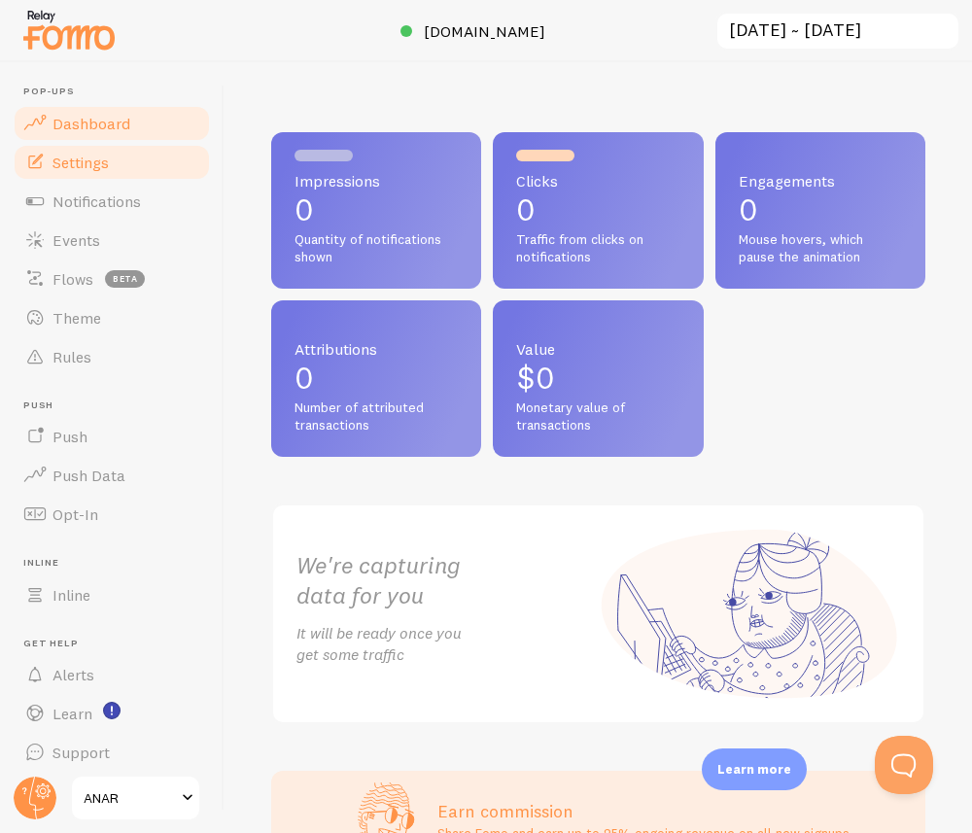
click at [84, 170] on span "Settings" at bounding box center [80, 162] width 56 height 19
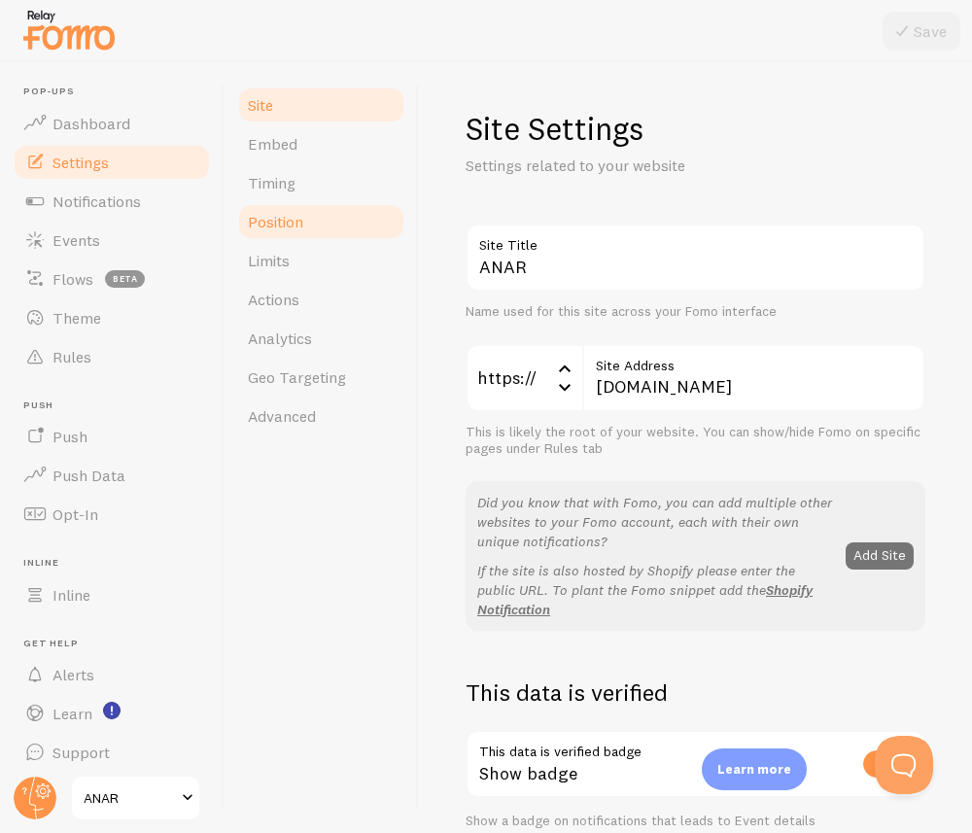
click at [274, 215] on span "Position" at bounding box center [275, 221] width 55 height 19
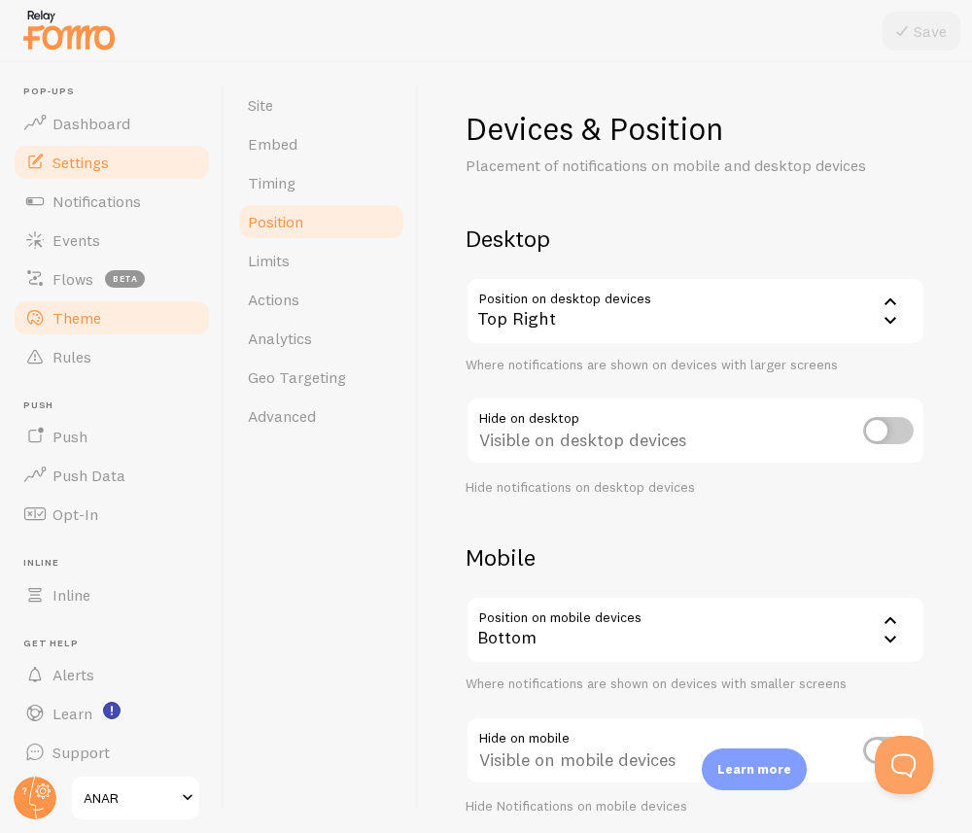
click at [116, 303] on link "Theme" at bounding box center [112, 317] width 200 height 39
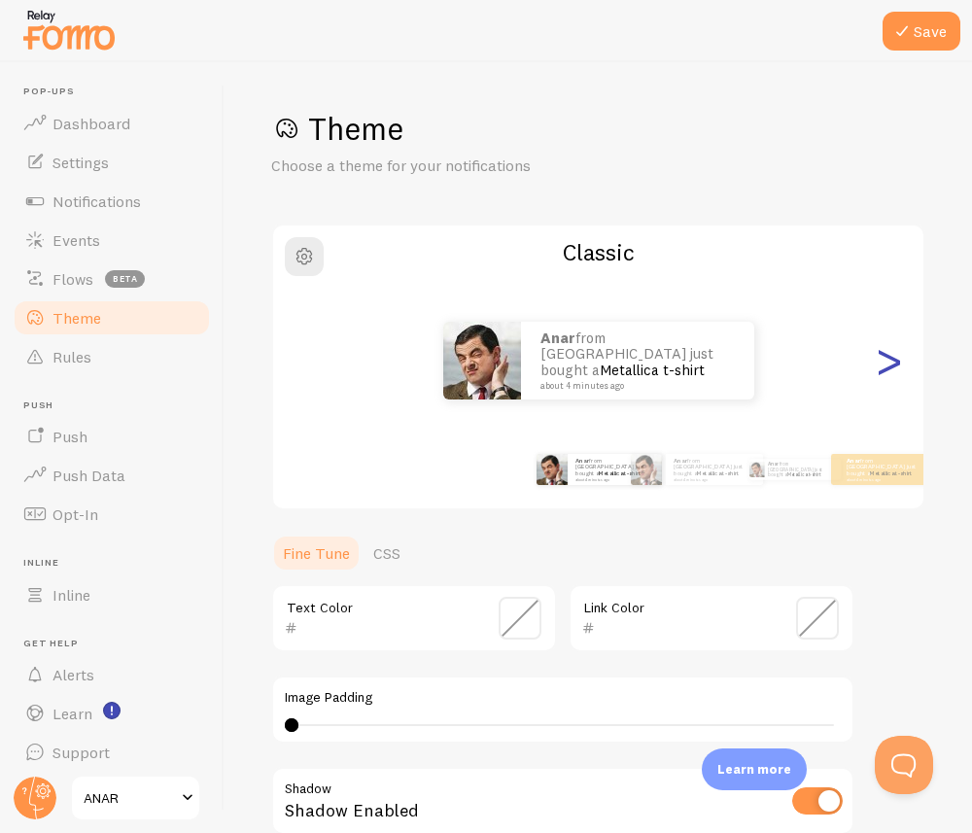
click at [728, 372] on div ">" at bounding box center [888, 361] width 23 height 140
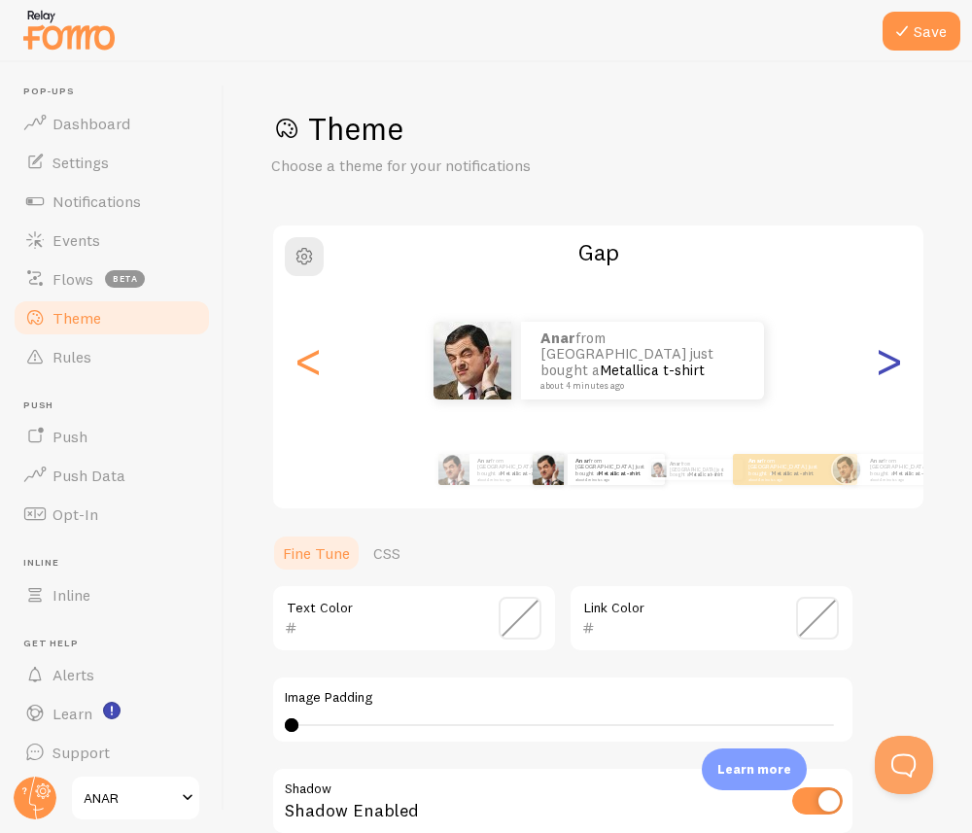
click at [728, 372] on div ">" at bounding box center [888, 361] width 23 height 140
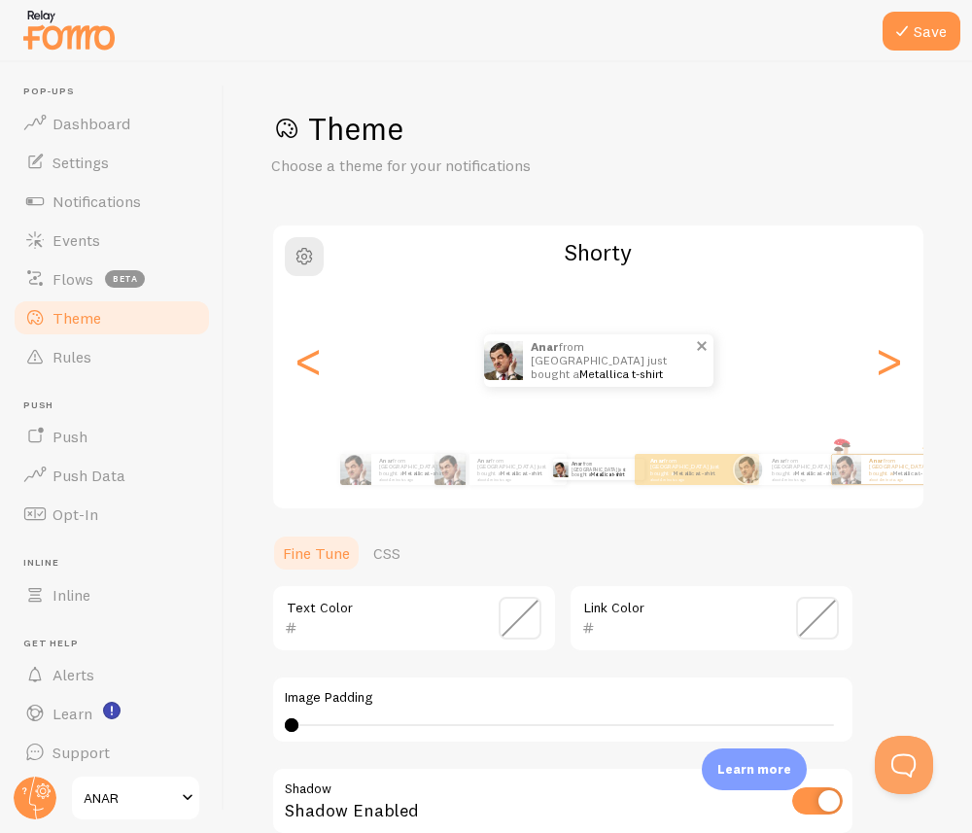
click at [626, 352] on p "Anar from [GEOGRAPHIC_DATA] just bought a Metallica t-shirt about 4 minutes ago" at bounding box center [612, 360] width 163 height 52
click at [728, 32] on button "Save" at bounding box center [921, 31] width 78 height 39
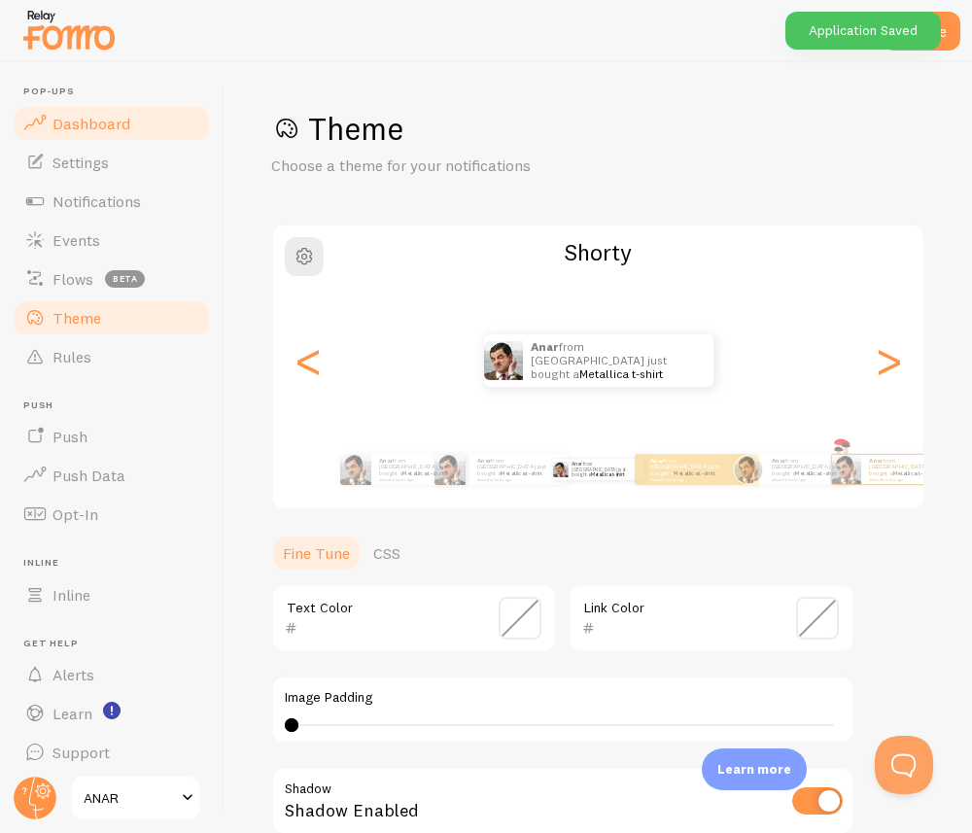
click at [131, 118] on link "Dashboard" at bounding box center [112, 123] width 200 height 39
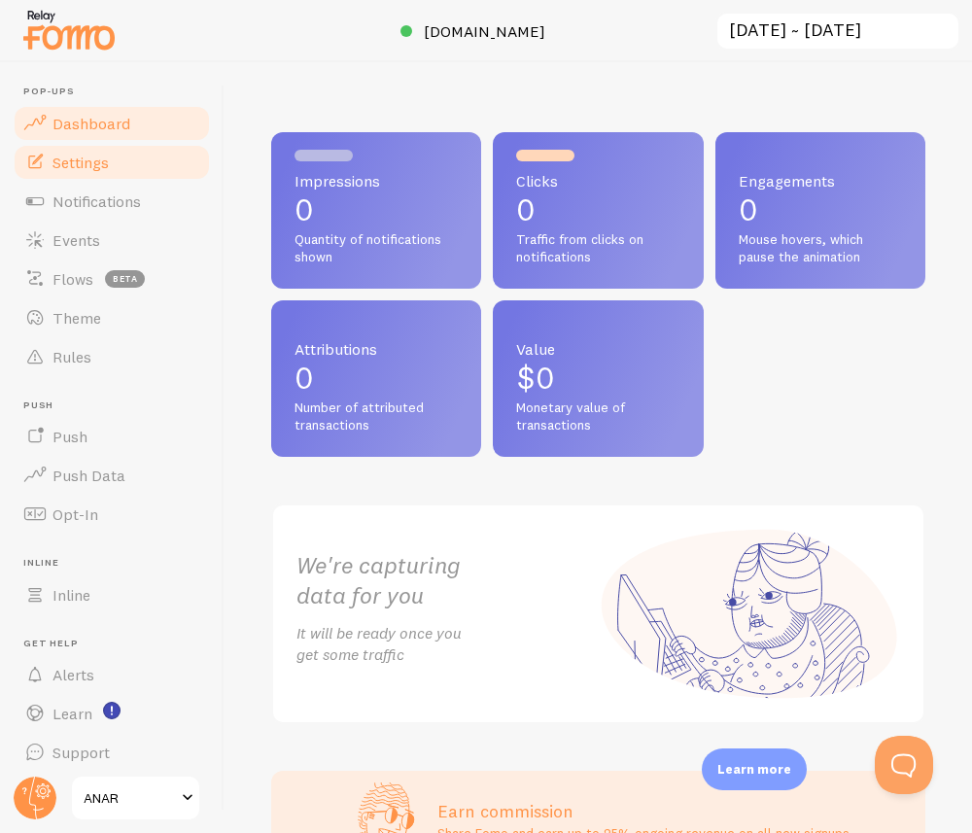
click at [86, 151] on link "Settings" at bounding box center [112, 162] width 200 height 39
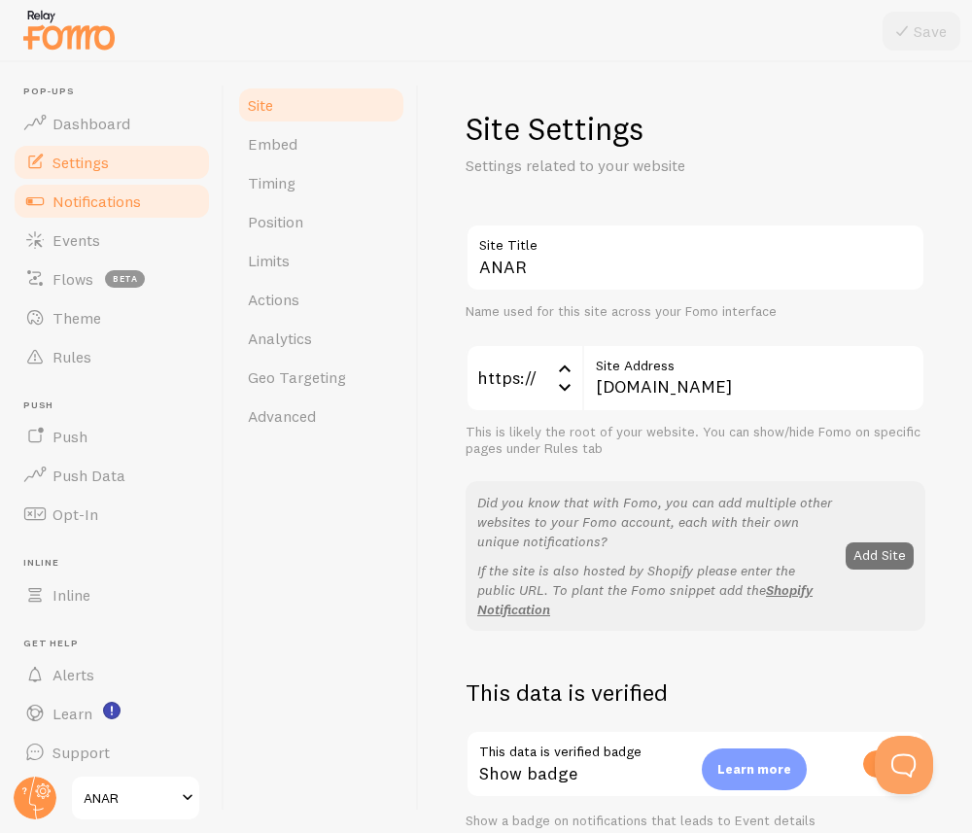
click at [86, 201] on span "Notifications" at bounding box center [96, 200] width 88 height 19
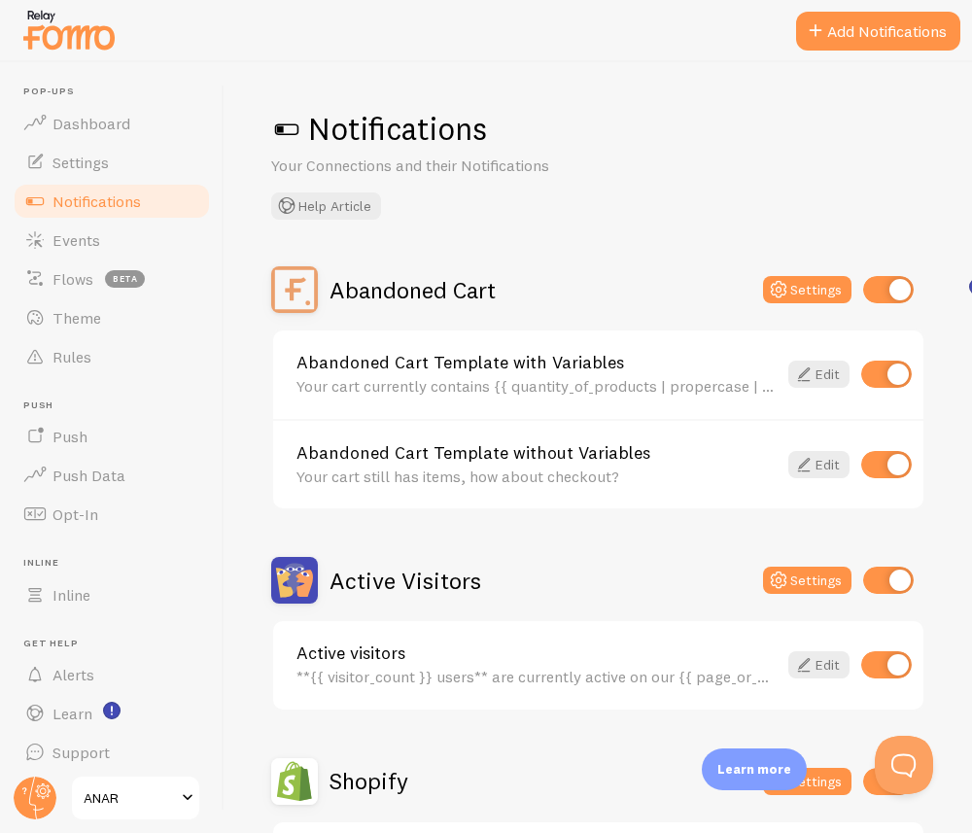
click at [728, 287] on input "checkbox" at bounding box center [888, 289] width 51 height 27
checkbox input "false"
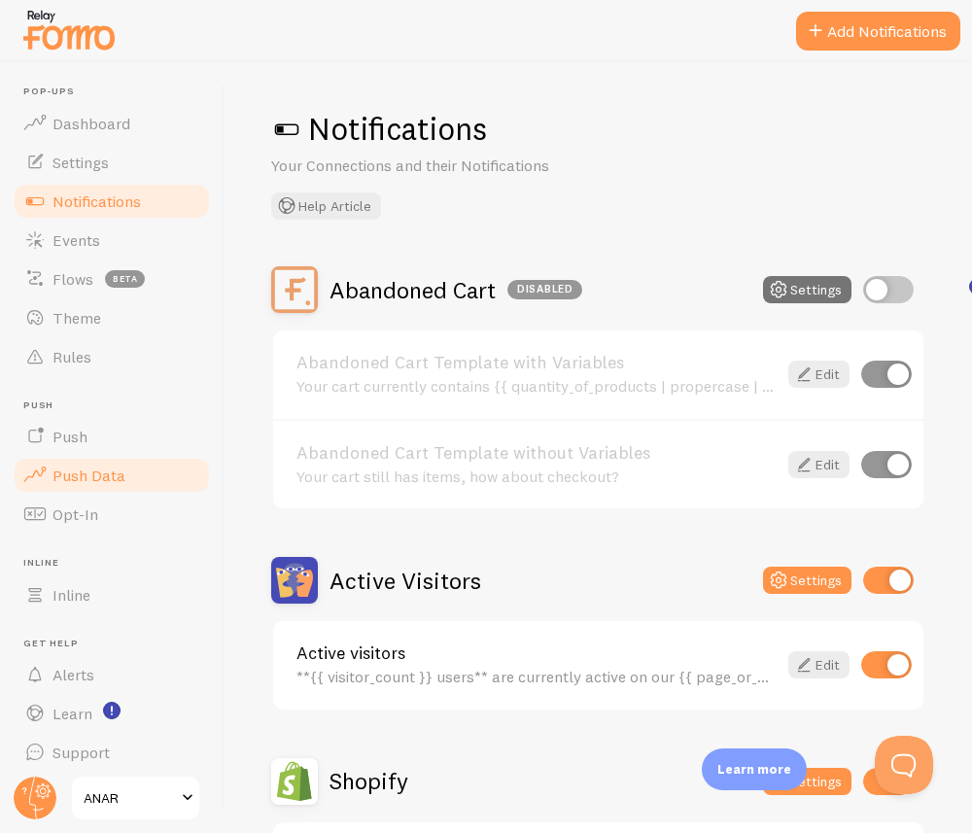
click at [131, 473] on link "Push Data" at bounding box center [112, 475] width 200 height 39
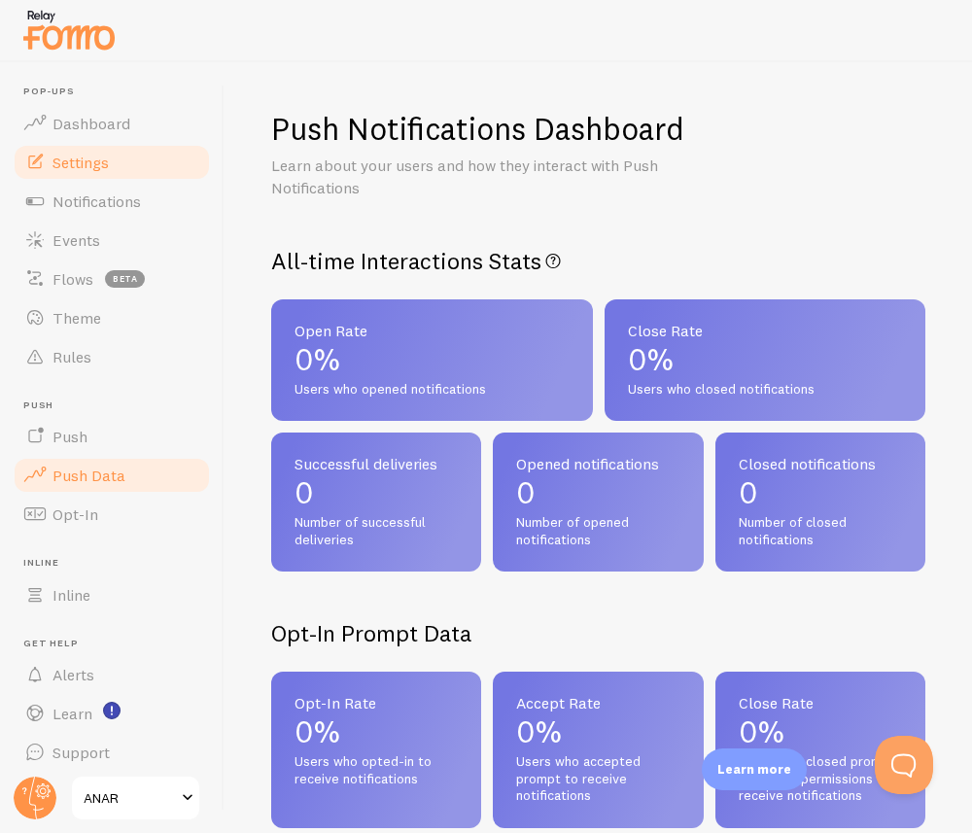
click at [145, 144] on link "Settings" at bounding box center [112, 162] width 200 height 39
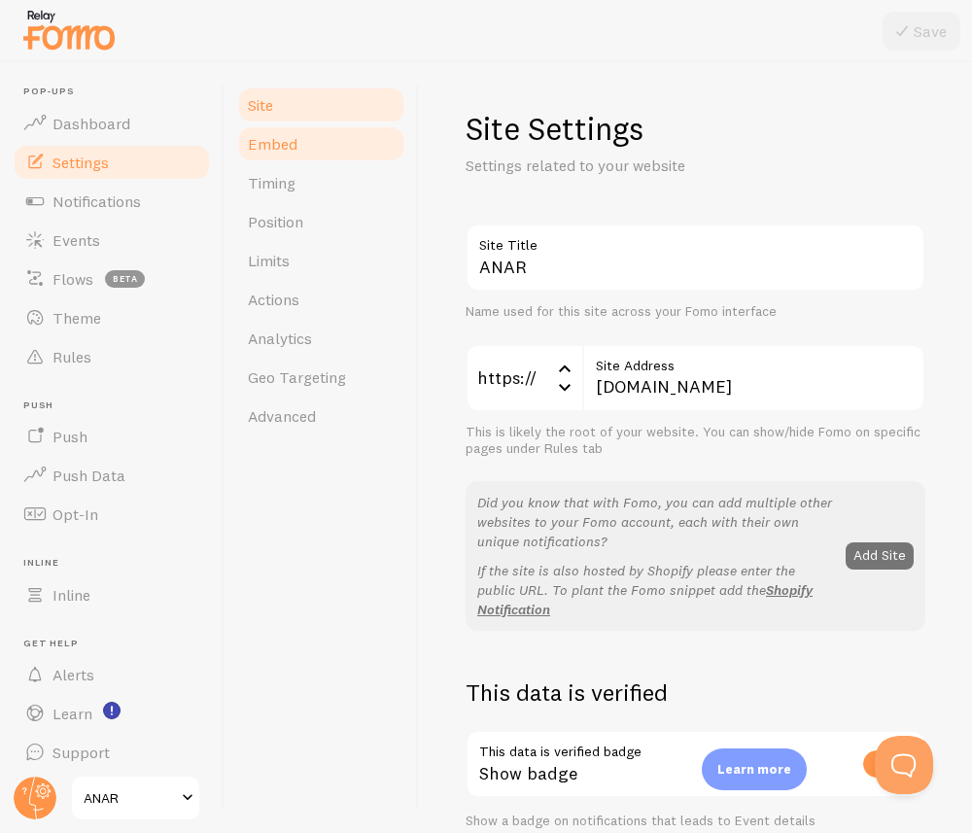
click at [341, 150] on link "Embed" at bounding box center [321, 143] width 170 height 39
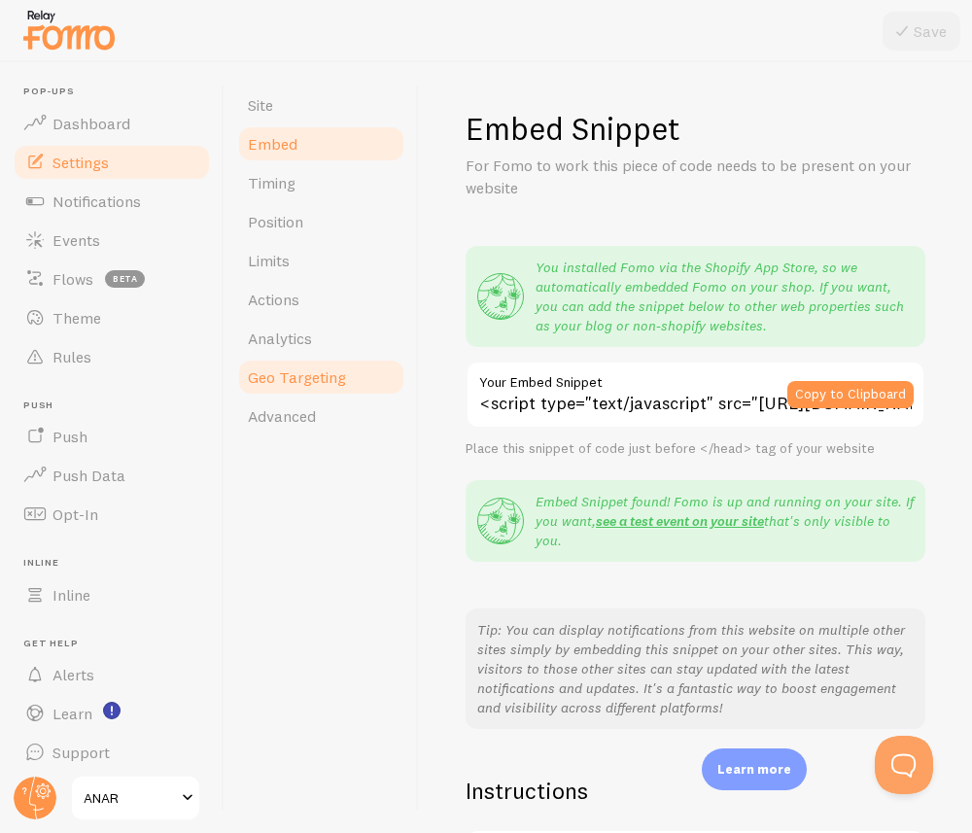
click at [313, 387] on link "Geo Targeting" at bounding box center [321, 377] width 170 height 39
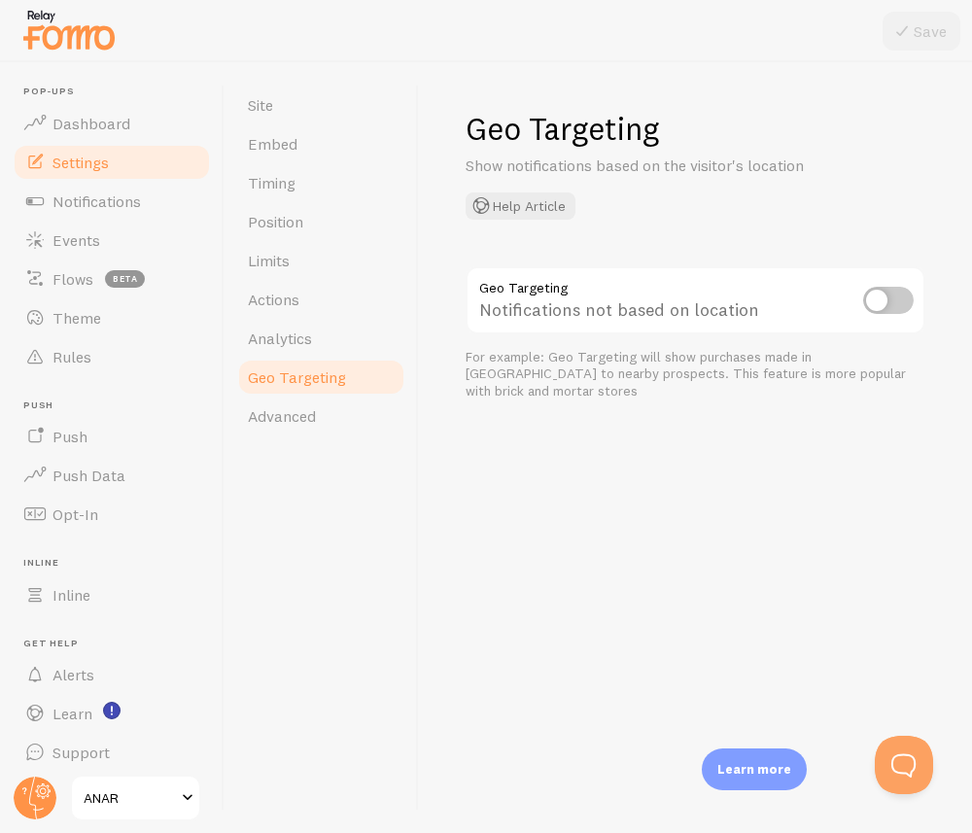
click at [728, 297] on input "checkbox" at bounding box center [888, 300] width 51 height 27
checkbox input "true"
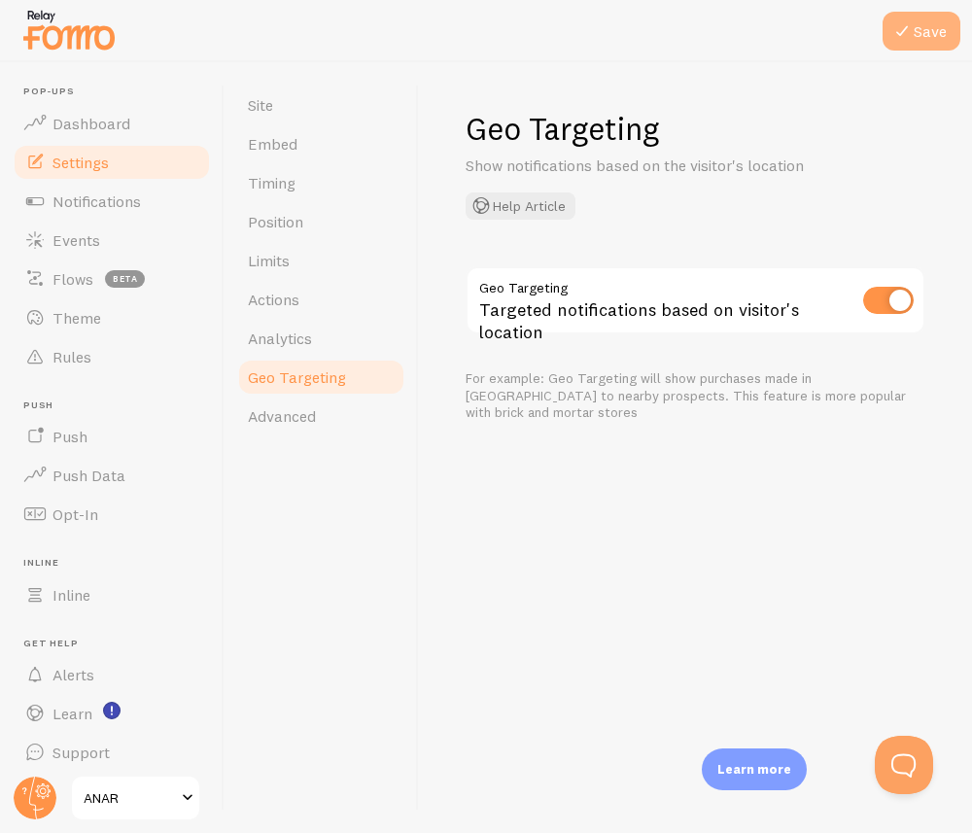
click at [728, 37] on button "Save" at bounding box center [921, 31] width 78 height 39
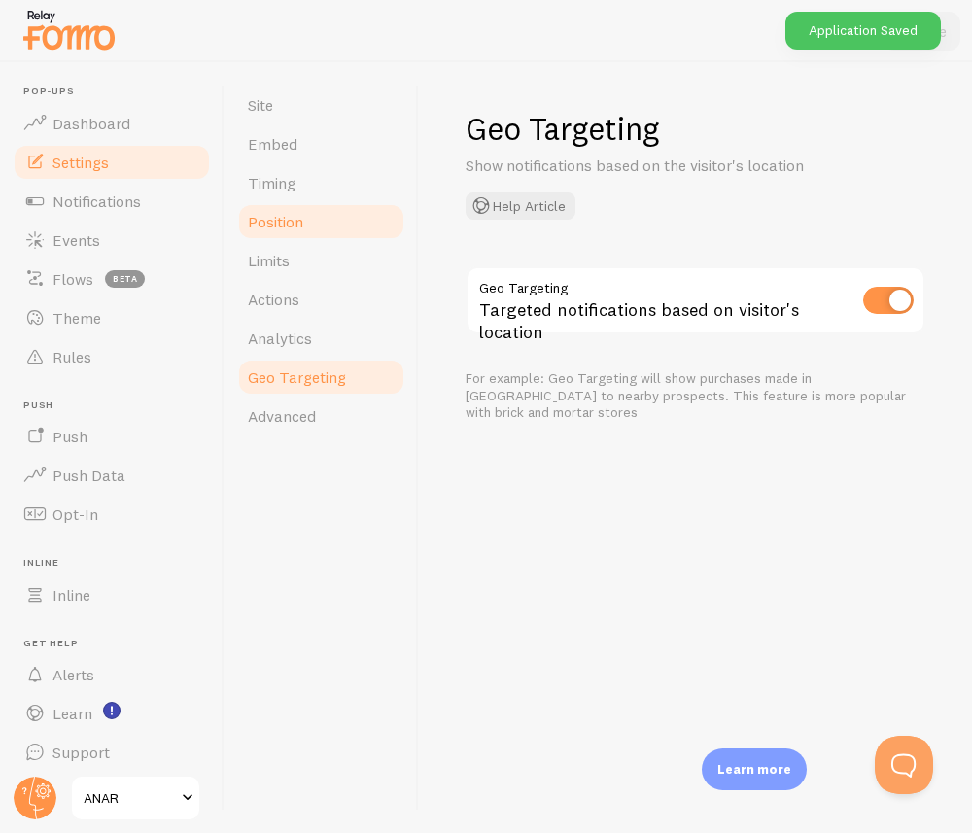
click at [309, 231] on link "Position" at bounding box center [321, 221] width 170 height 39
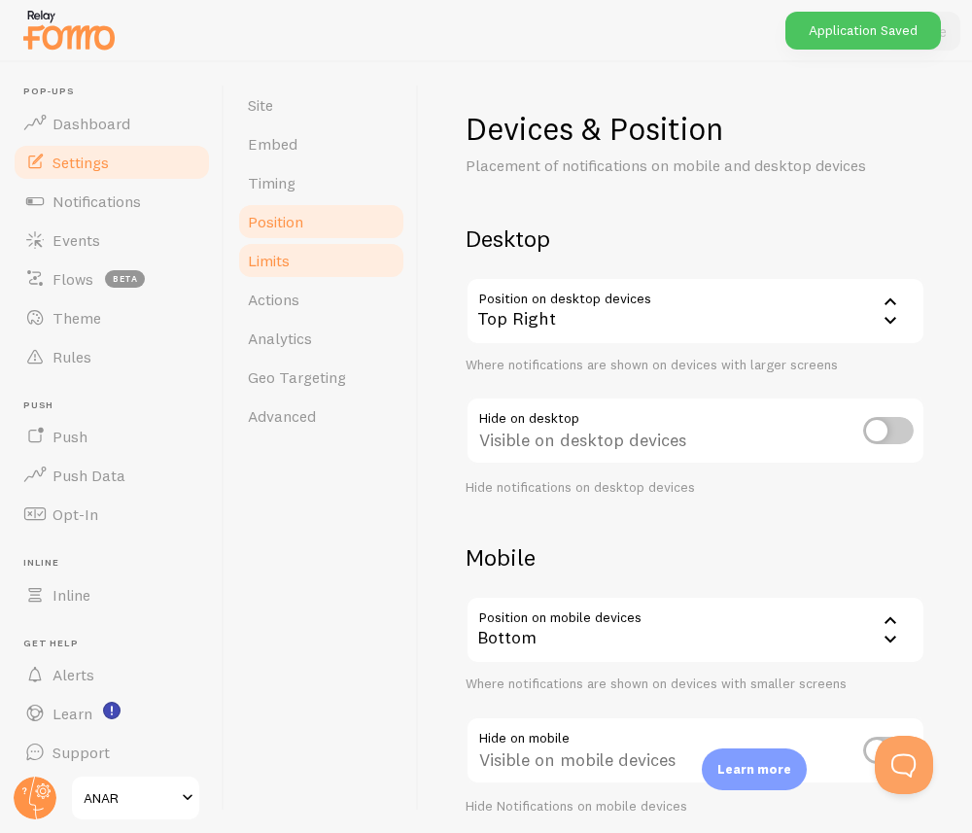
click at [329, 255] on link "Limits" at bounding box center [321, 260] width 170 height 39
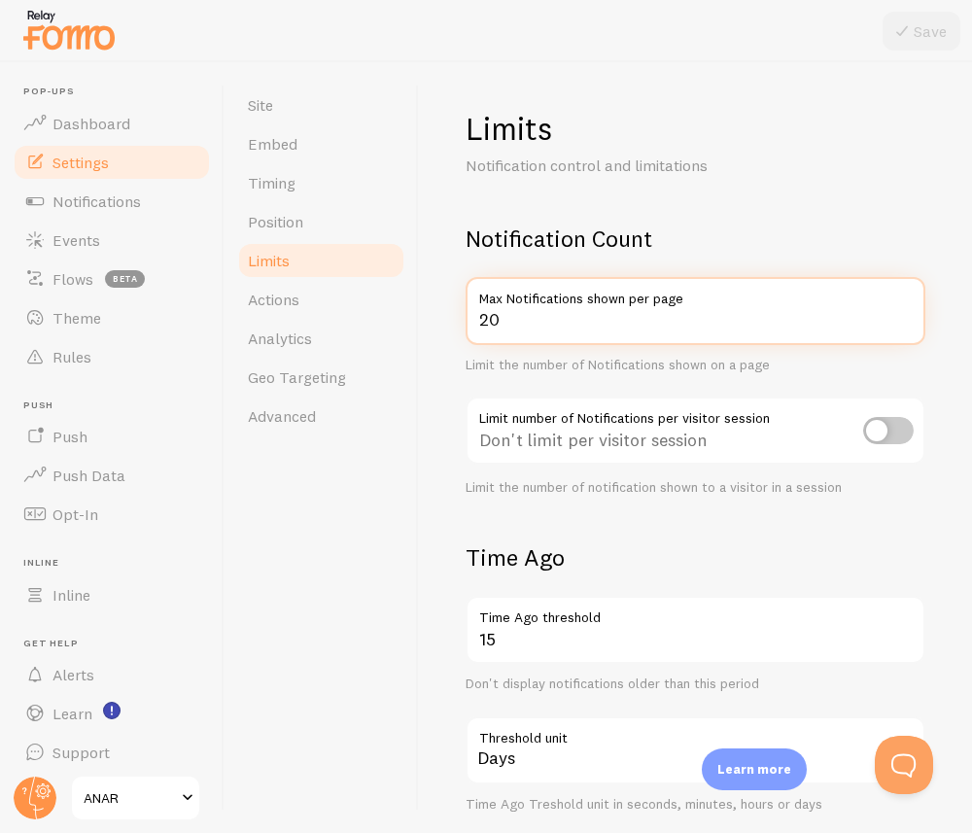
click at [616, 322] on input "20" at bounding box center [696, 311] width 460 height 68
click at [728, 328] on input "19" at bounding box center [696, 311] width 460 height 68
click at [728, 328] on input "18" at bounding box center [696, 311] width 460 height 68
click at [728, 328] on input "17" at bounding box center [696, 311] width 460 height 68
click at [728, 328] on input "16" at bounding box center [696, 311] width 460 height 68
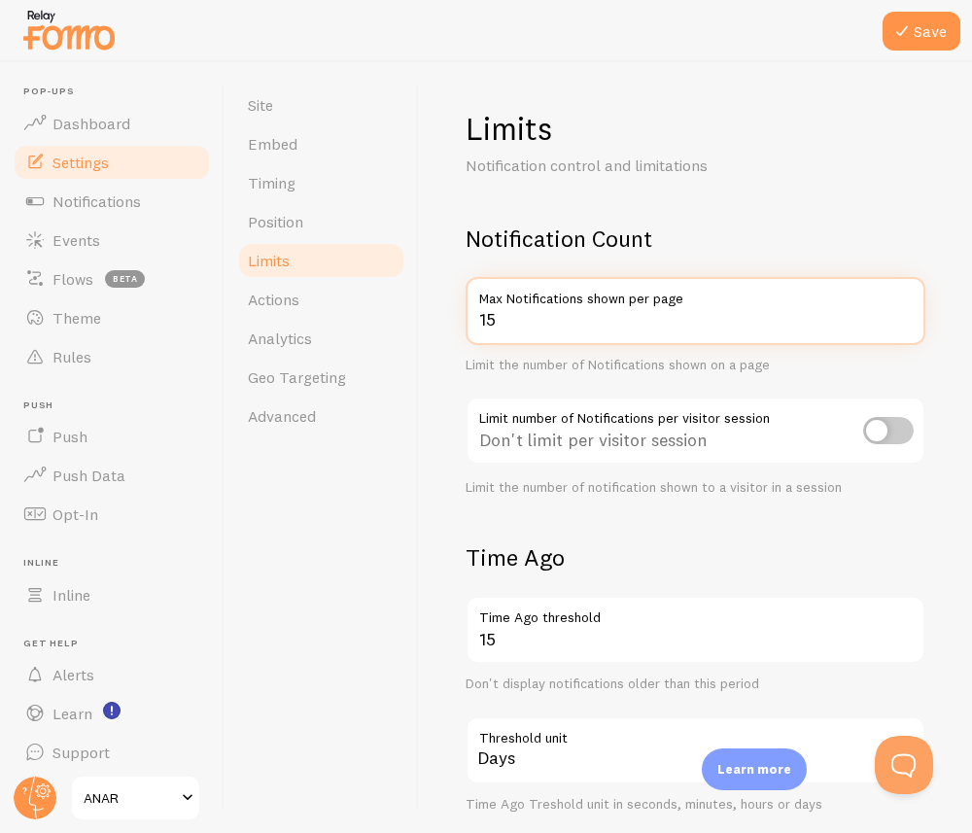
click at [728, 328] on input "15" at bounding box center [696, 311] width 460 height 68
click at [728, 328] on input "14" at bounding box center [696, 311] width 460 height 68
click at [728, 328] on input "13" at bounding box center [696, 311] width 460 height 68
click at [728, 328] on input "12" at bounding box center [696, 311] width 460 height 68
click at [728, 328] on input "11" at bounding box center [696, 311] width 460 height 68
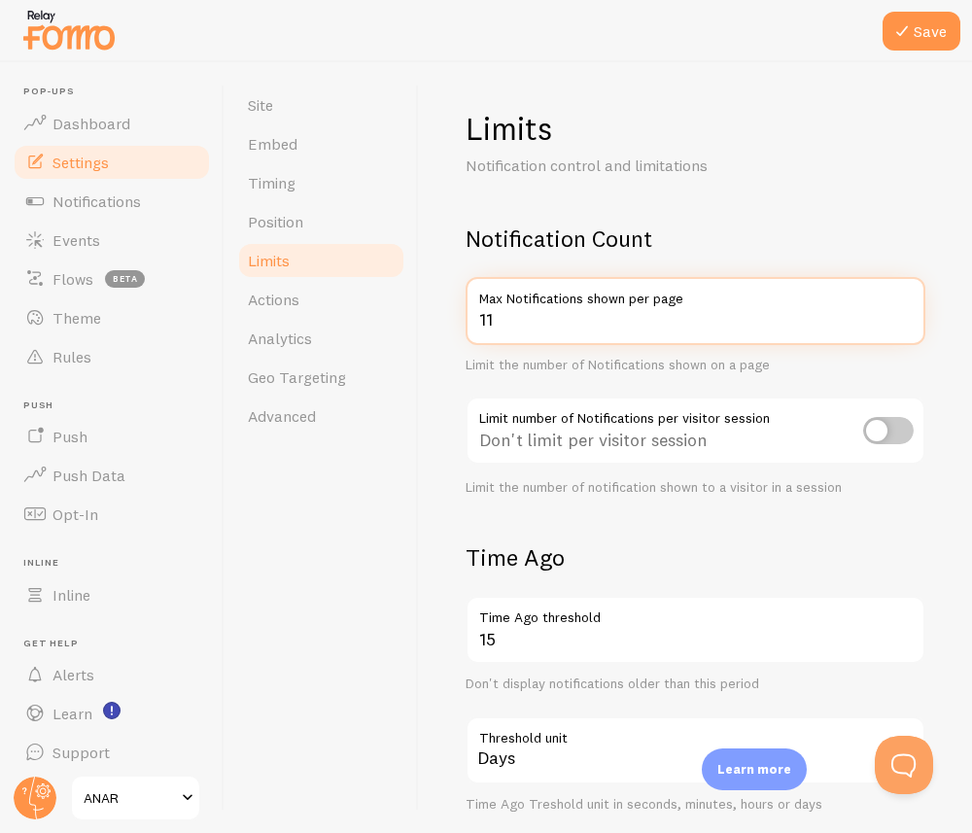
click at [728, 328] on input "10" at bounding box center [696, 311] width 460 height 68
click at [728, 328] on input "9" at bounding box center [696, 311] width 460 height 68
click at [728, 328] on input "8" at bounding box center [696, 311] width 460 height 68
type input "7"
click at [728, 328] on input "7" at bounding box center [696, 311] width 460 height 68
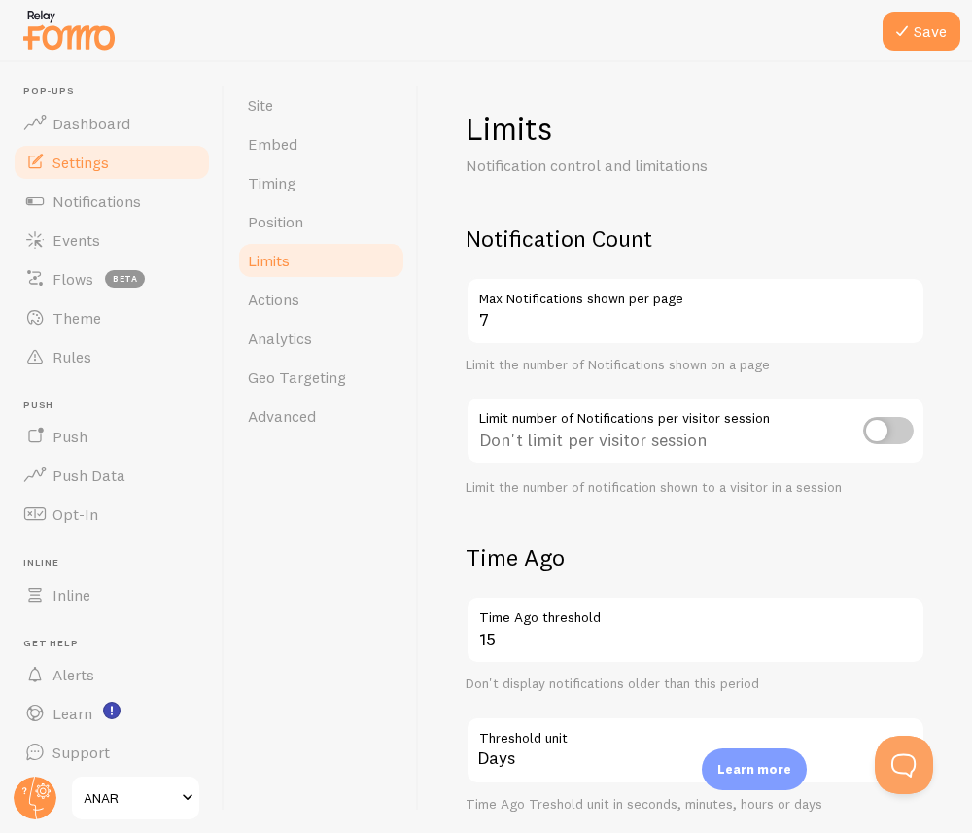
click at [728, 432] on input "checkbox" at bounding box center [888, 430] width 51 height 27
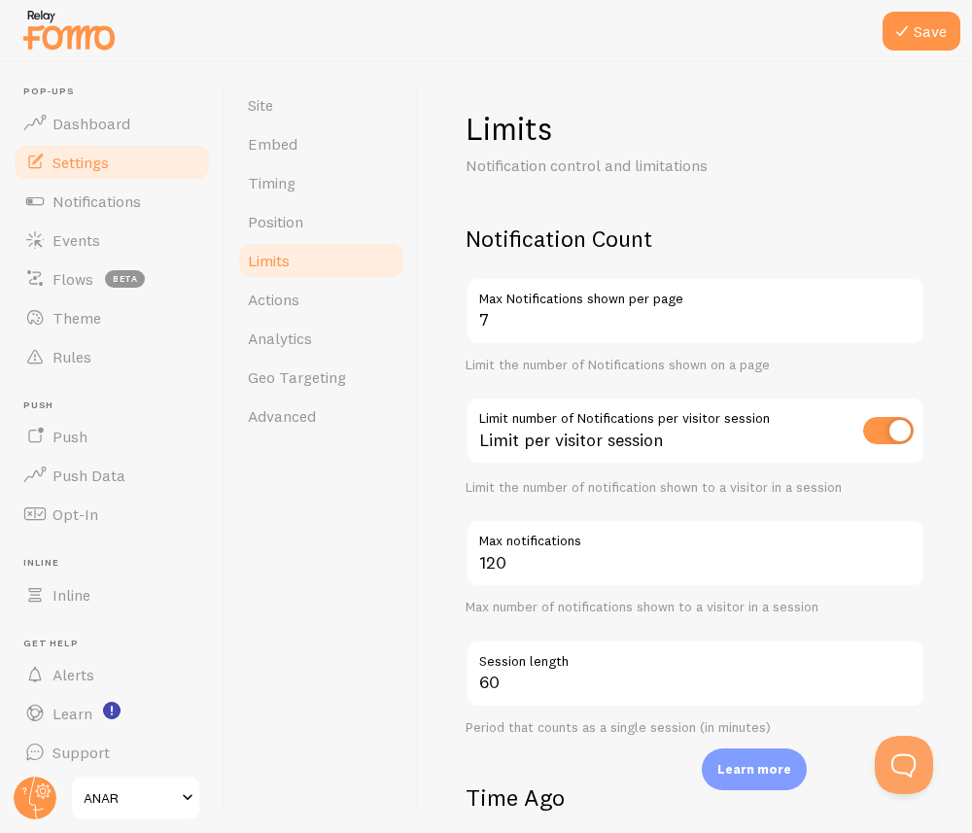
click at [728, 432] on input "checkbox" at bounding box center [888, 430] width 51 height 27
checkbox input "false"
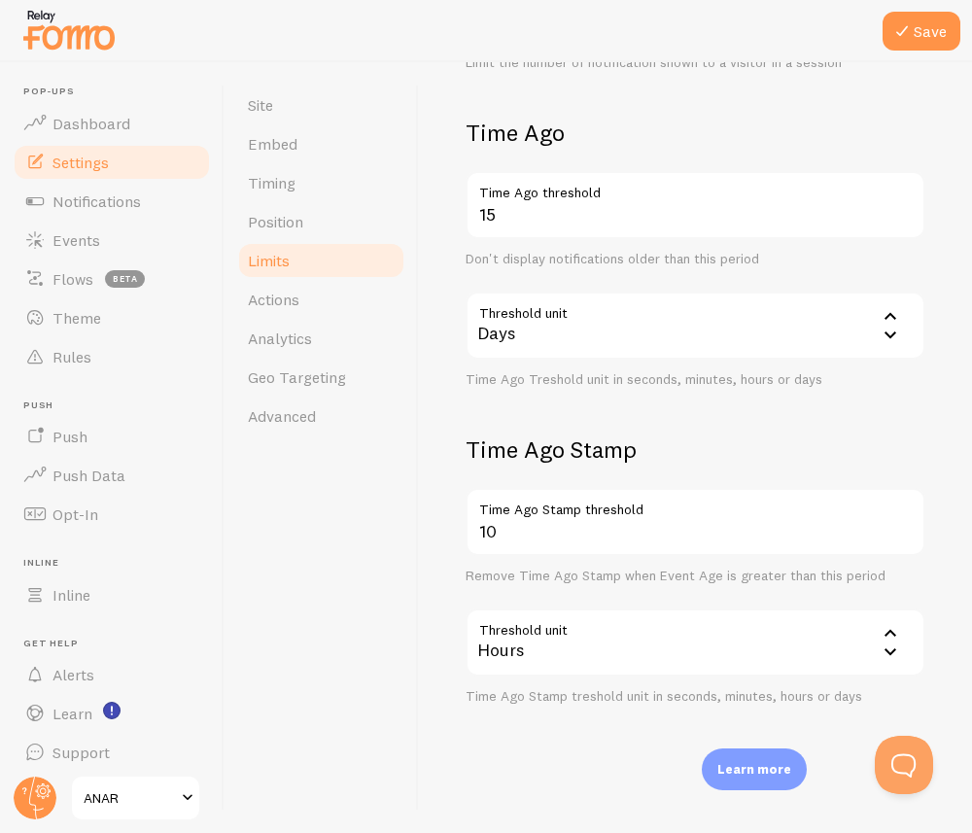
scroll to position [427, 0]
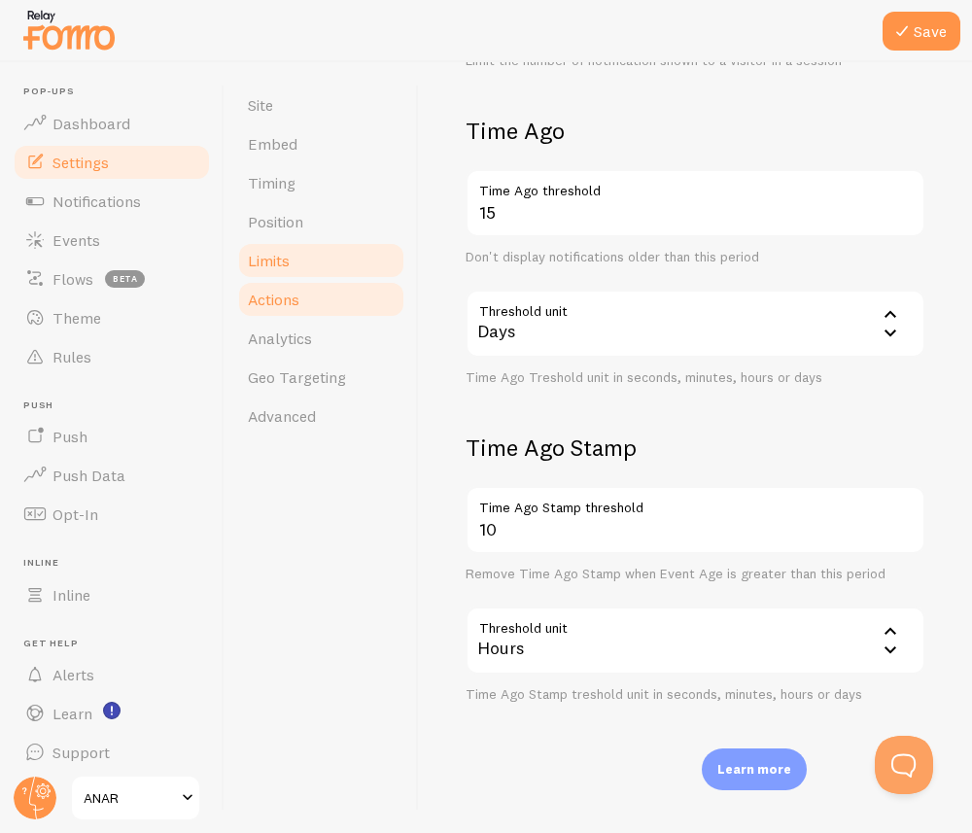
click at [322, 294] on link "Actions" at bounding box center [321, 299] width 170 height 39
click at [325, 131] on link "Embed" at bounding box center [321, 143] width 170 height 39
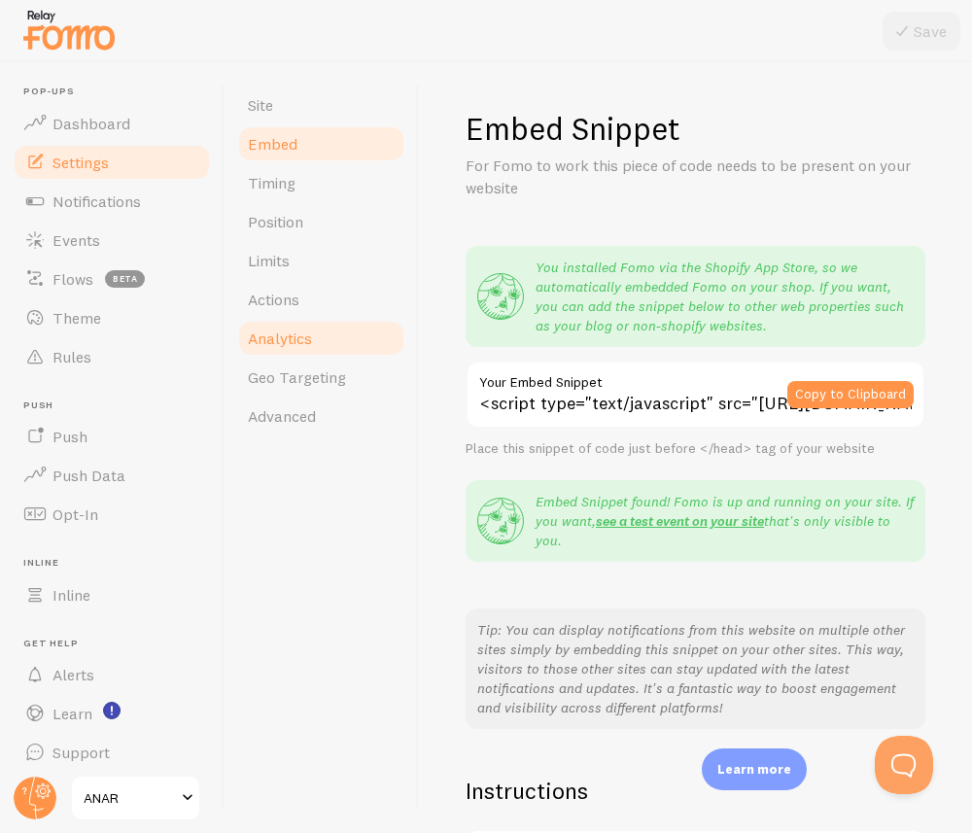
click at [283, 329] on span "Analytics" at bounding box center [280, 337] width 64 height 19
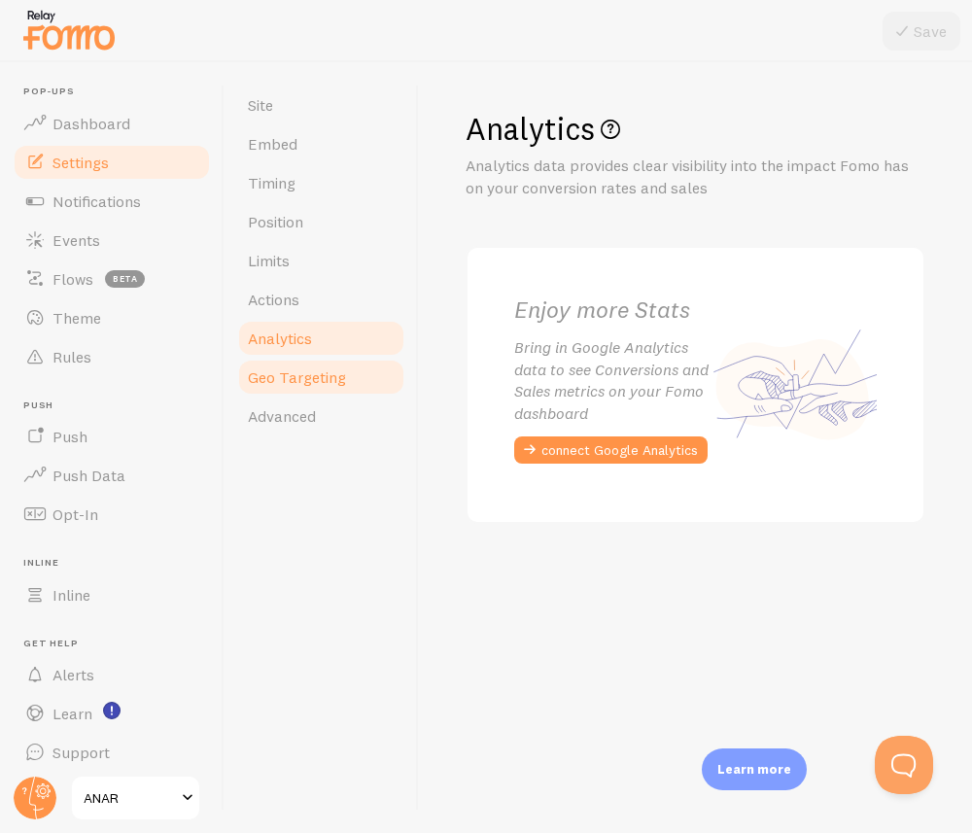
click at [307, 367] on span "Geo Targeting" at bounding box center [297, 376] width 98 height 19
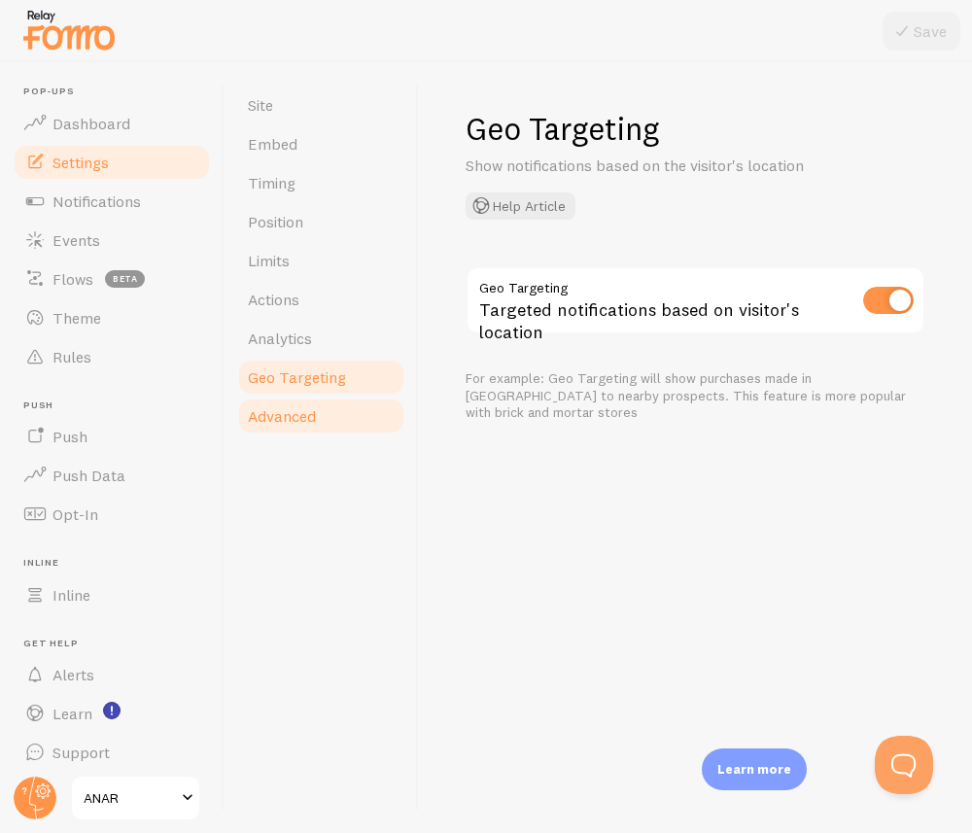
click at [294, 420] on span "Advanced" at bounding box center [282, 415] width 68 height 19
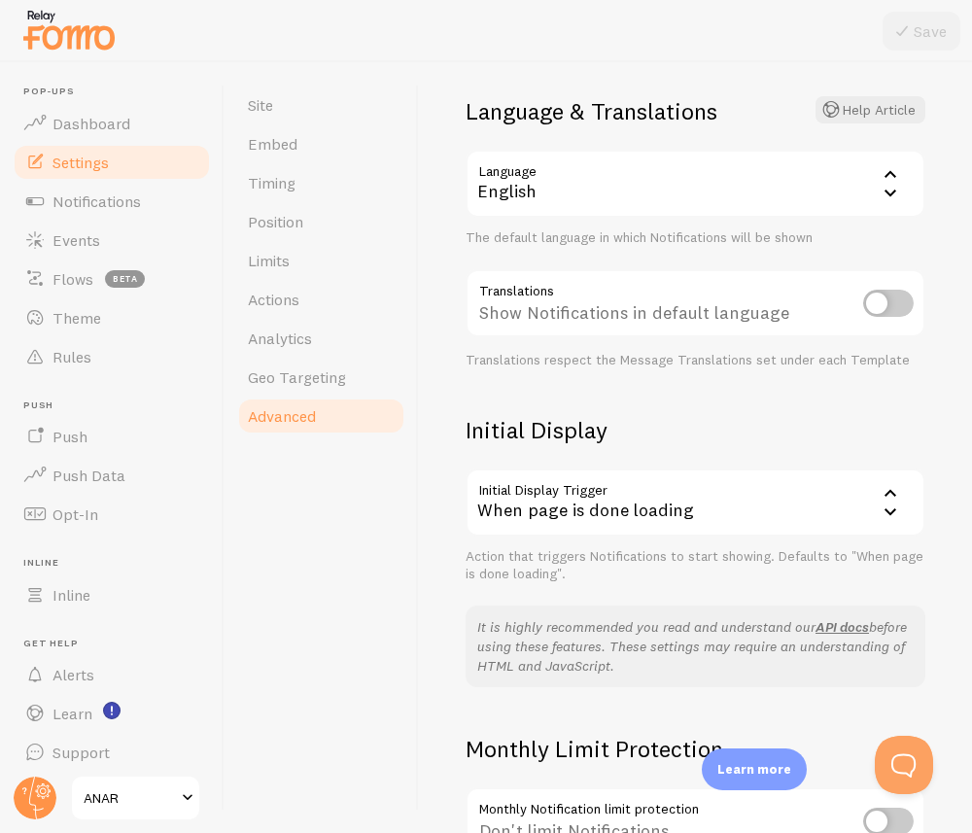
scroll to position [330, 0]
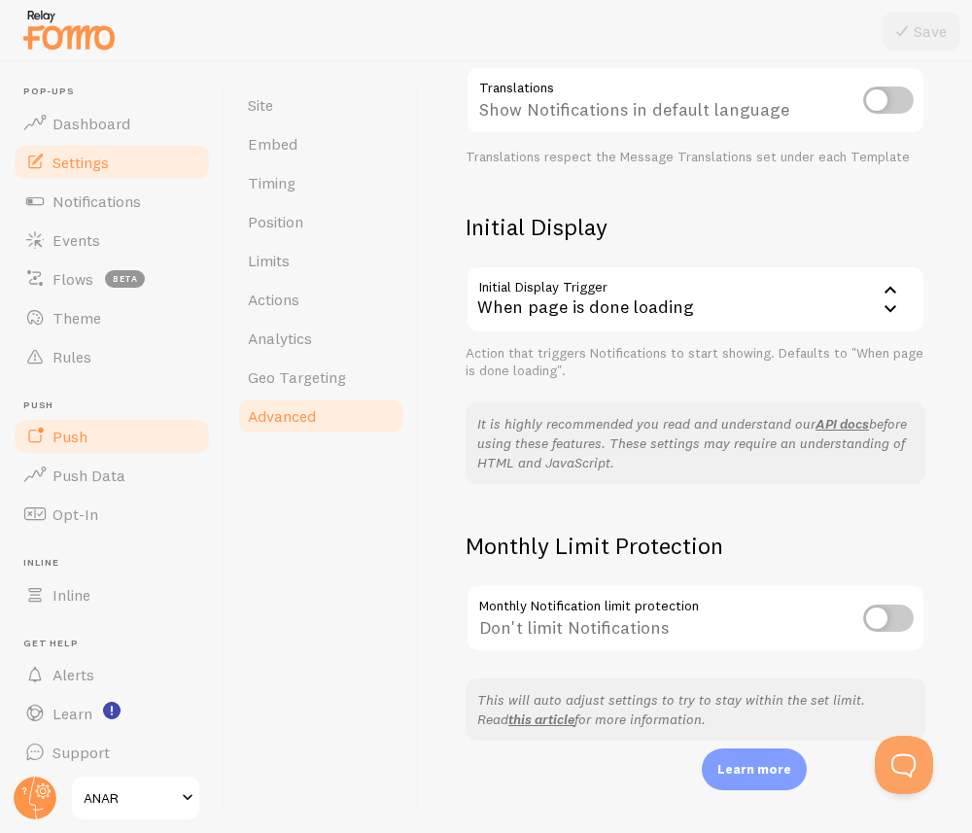
click at [142, 424] on link "Push" at bounding box center [112, 436] width 200 height 39
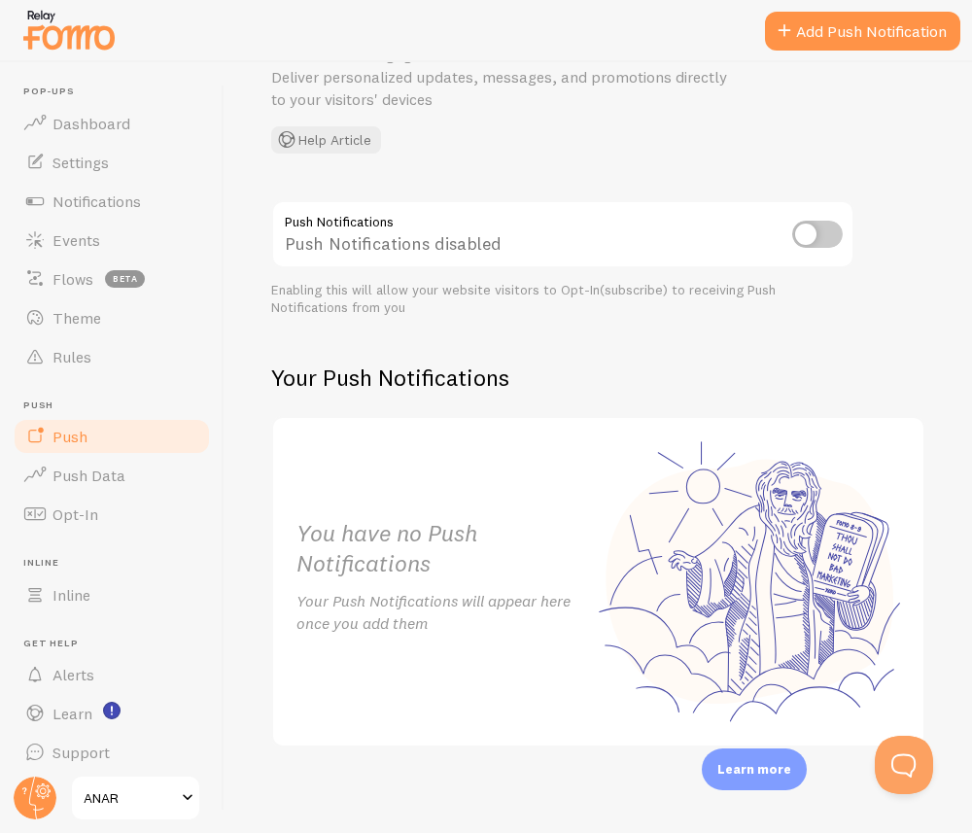
scroll to position [119, 0]
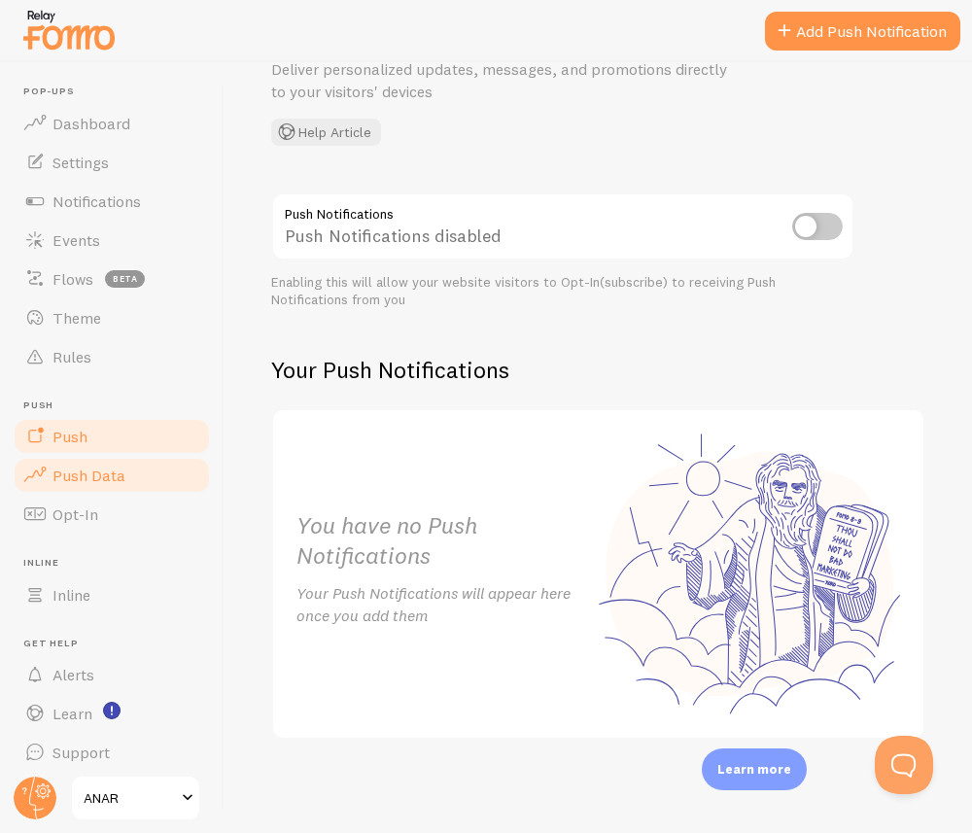
click at [76, 478] on span "Push Data" at bounding box center [88, 475] width 73 height 19
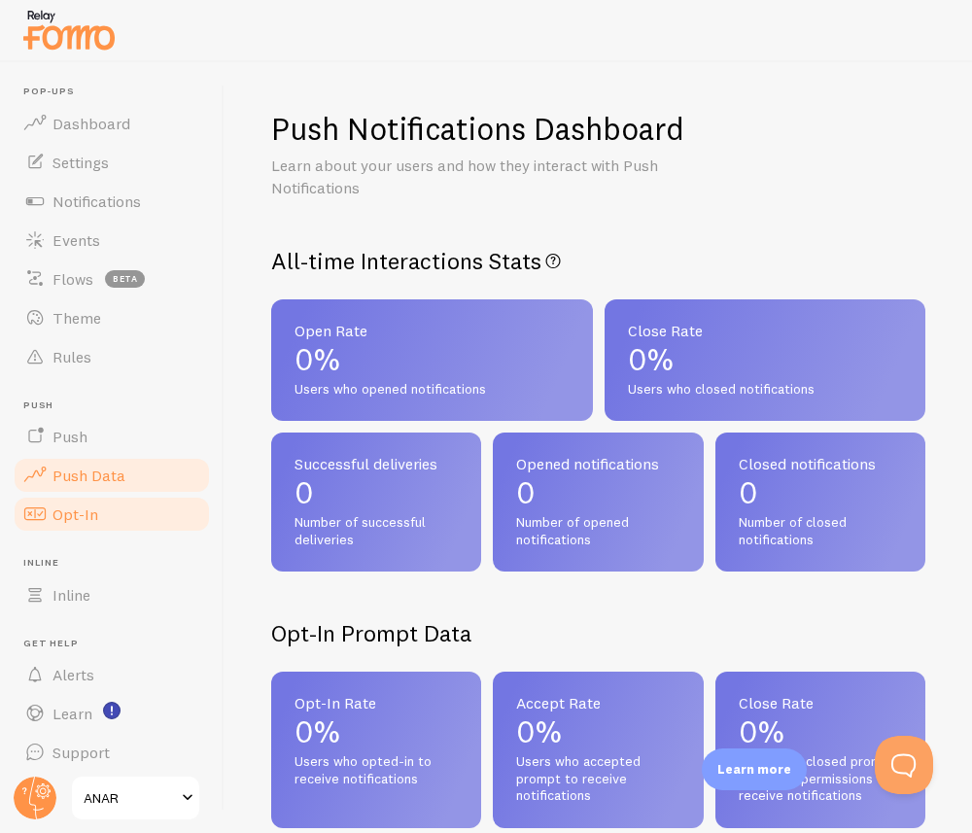
click at [90, 520] on span "Opt-In" at bounding box center [75, 513] width 46 height 19
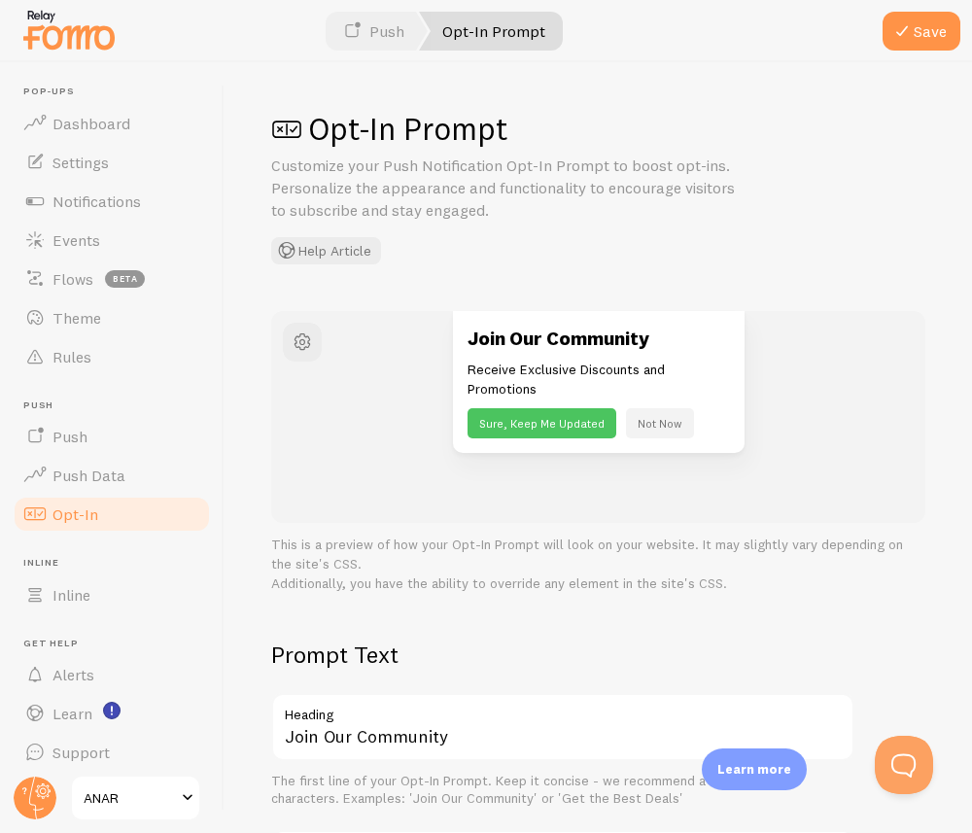
click at [676, 421] on button "Not Now" at bounding box center [660, 423] width 68 height 30
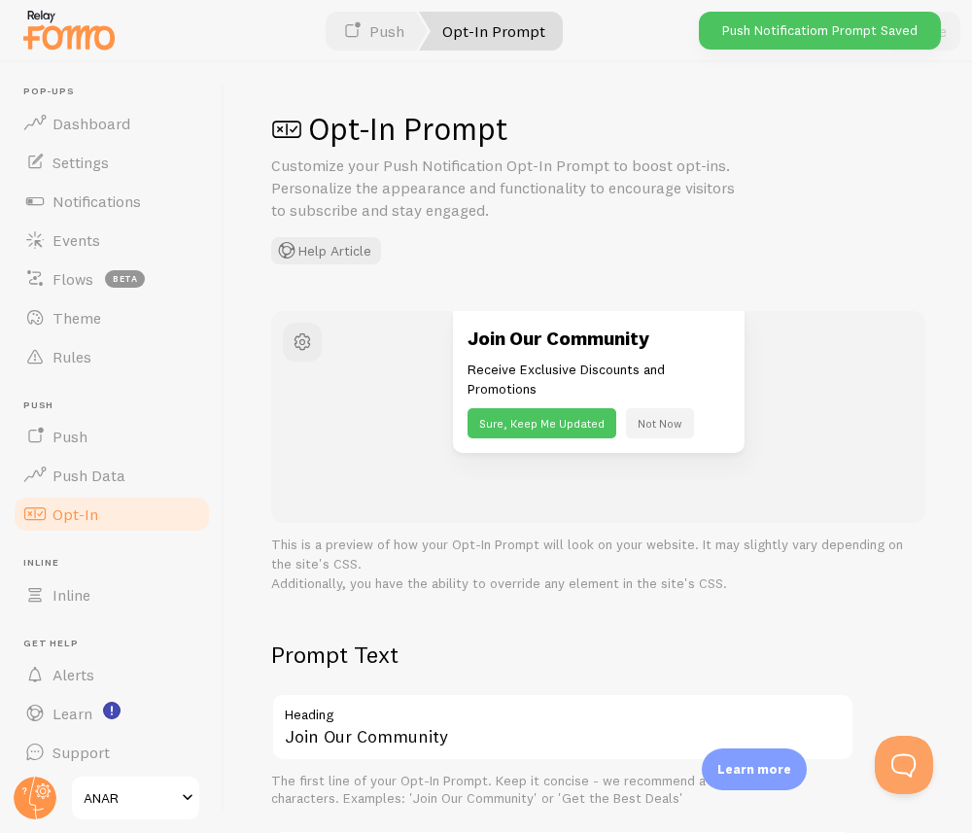
click at [655, 428] on button "Not Now" at bounding box center [660, 423] width 68 height 30
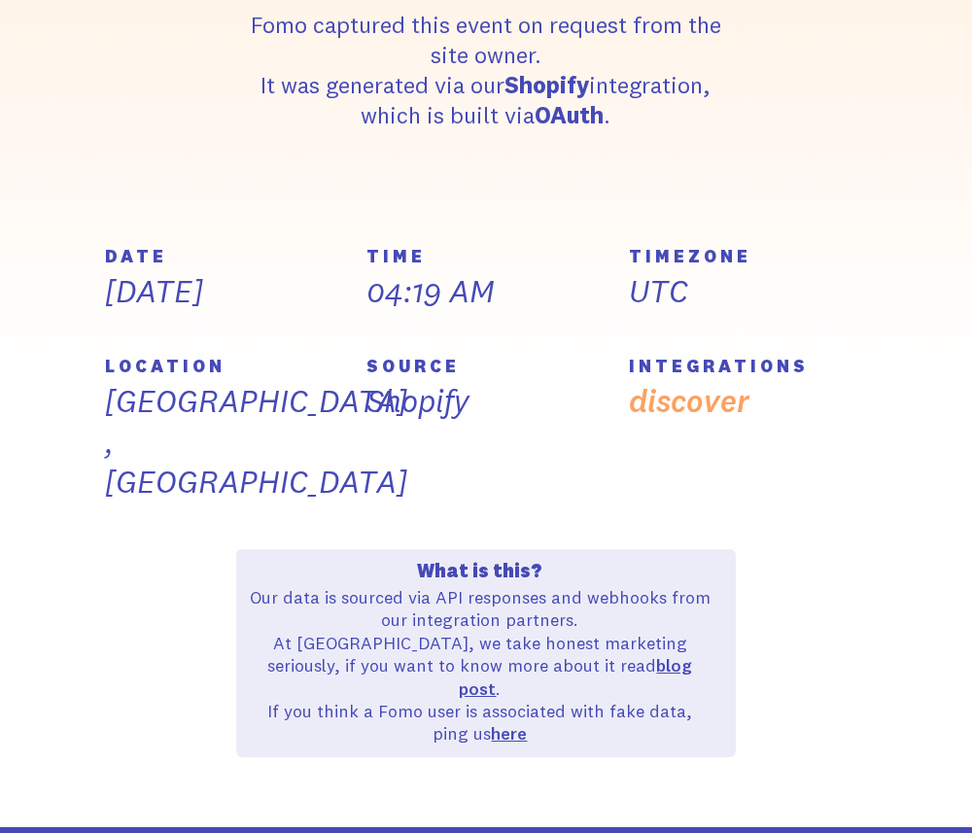
scroll to position [602, 0]
